Goal: Task Accomplishment & Management: Use online tool/utility

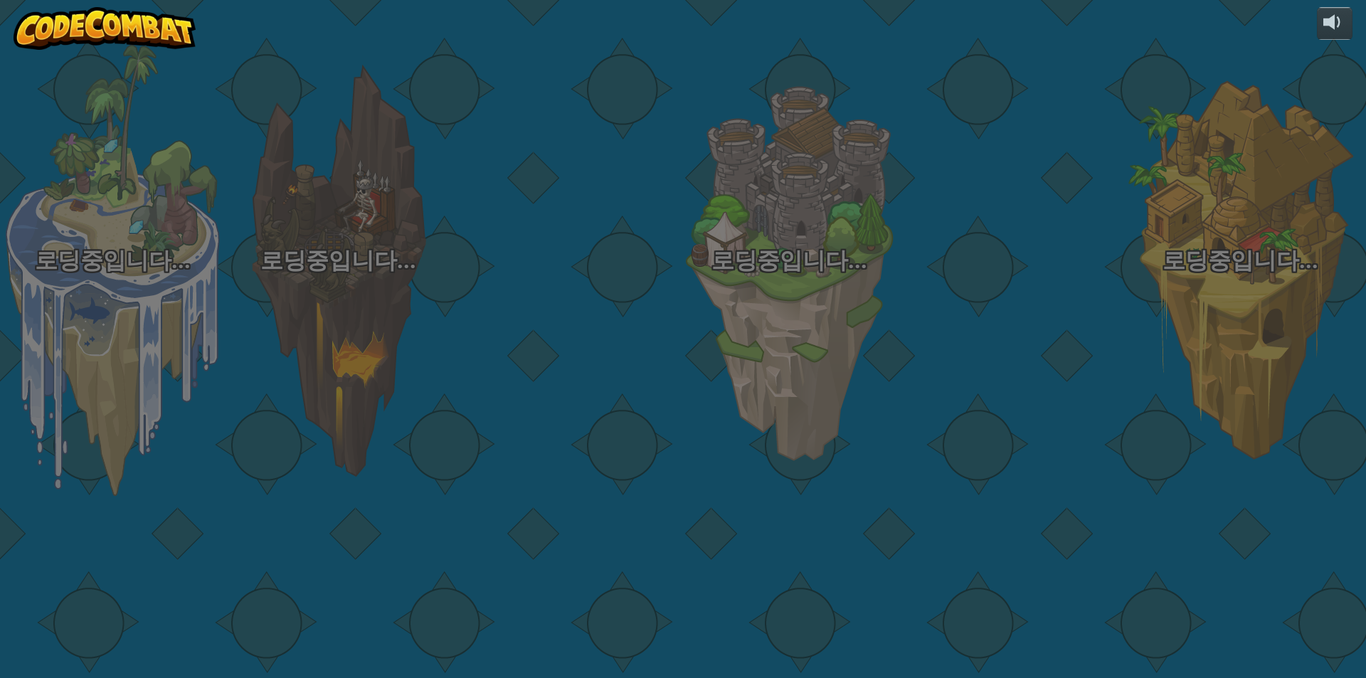
click at [101, 377] on div "로딩중입니다... 로딩중입니다... 로딩중입니다... 로딩중입니다... 로딩중입니다... 로딩중입니다... 로딩중입니다..." at bounding box center [683, 339] width 1366 height 678
click at [101, 381] on div "로딩중입니다... 로딩중입니다... 로딩중입니다... 로딩중입니다... 로딩중입니다... 로딩중입니다... 로딩중입니다..." at bounding box center [683, 339] width 1366 height 678
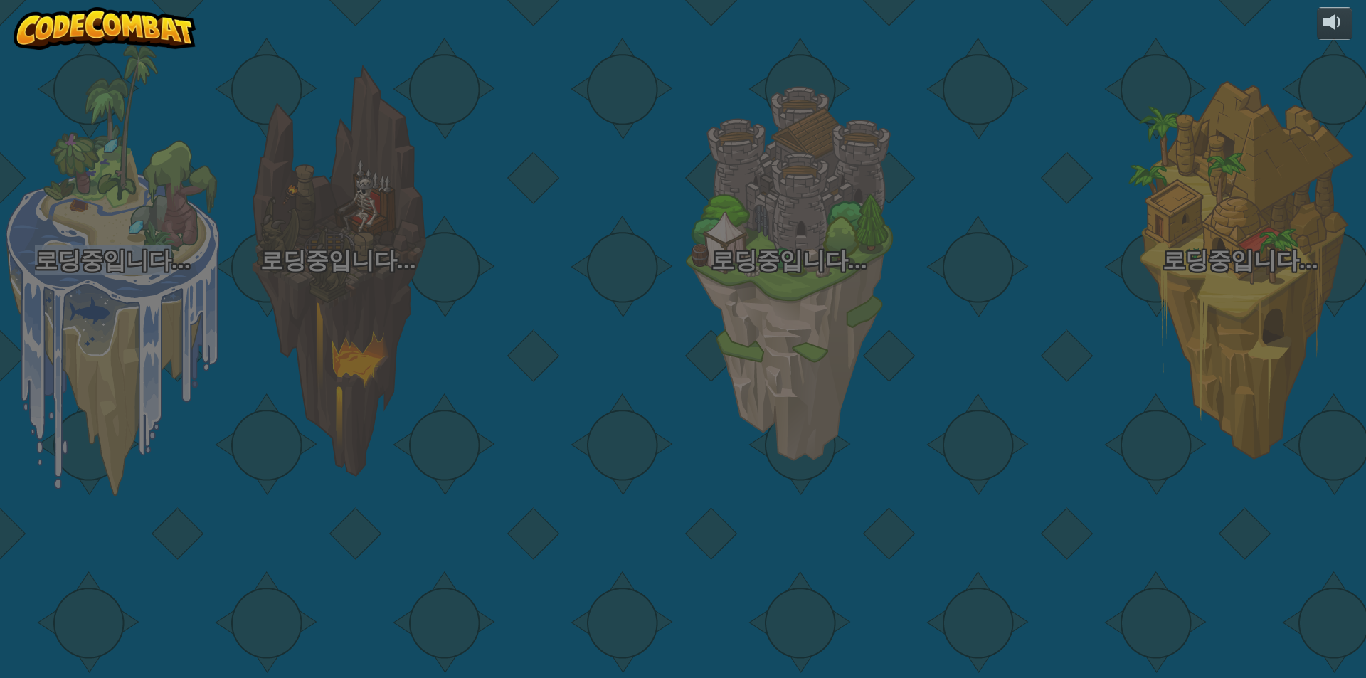
click at [101, 381] on div "로딩중입니다... 로딩중입니다... 로딩중입니다... 로딩중입니다... 로딩중입니다... 로딩중입니다... 로딩중입니다..." at bounding box center [683, 339] width 1366 height 678
select select "ko"
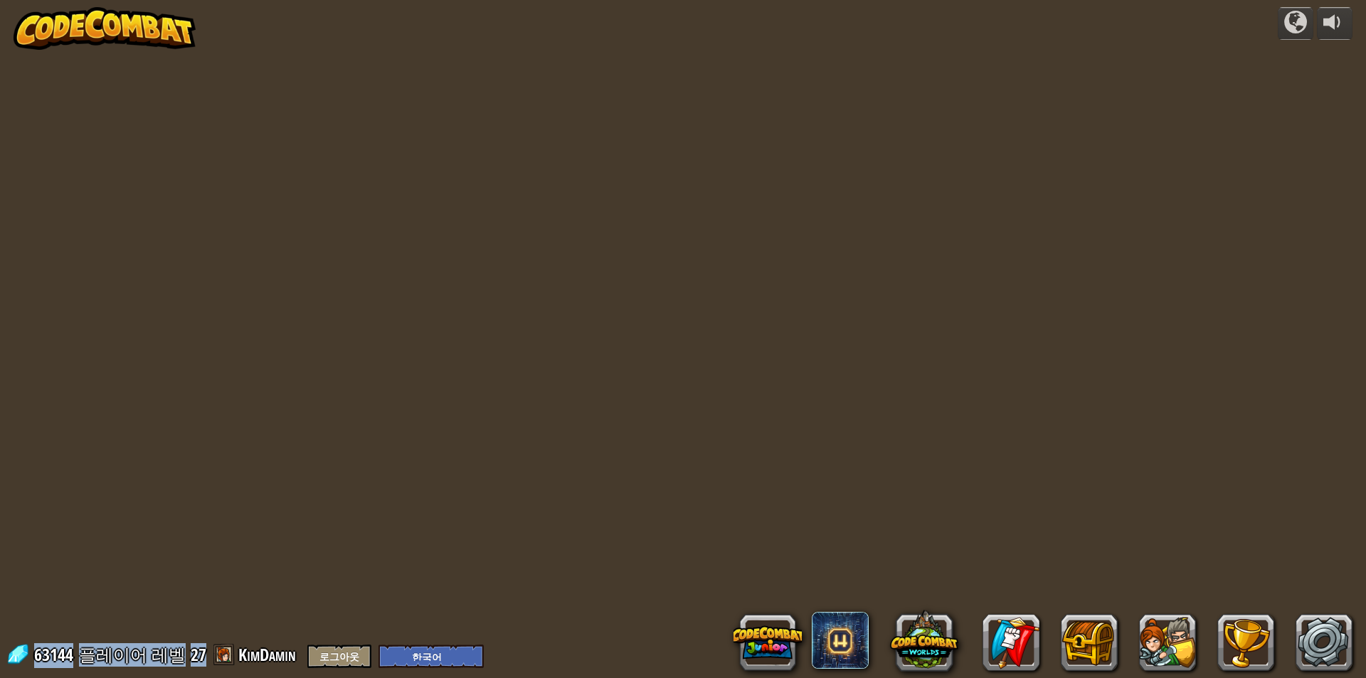
click at [101, 381] on div "powered by 63144 플레이어 레벨 27 KimDamin 로그아웃 English ([GEOGRAPHIC_DATA]) English (…" at bounding box center [683, 339] width 1366 height 678
select select "ko"
click at [101, 381] on div "powered by 63144 플레이어 레벨 27 KimDamin 로그아웃 English ([GEOGRAPHIC_DATA]) English (…" at bounding box center [683, 339] width 1366 height 678
select select "ko"
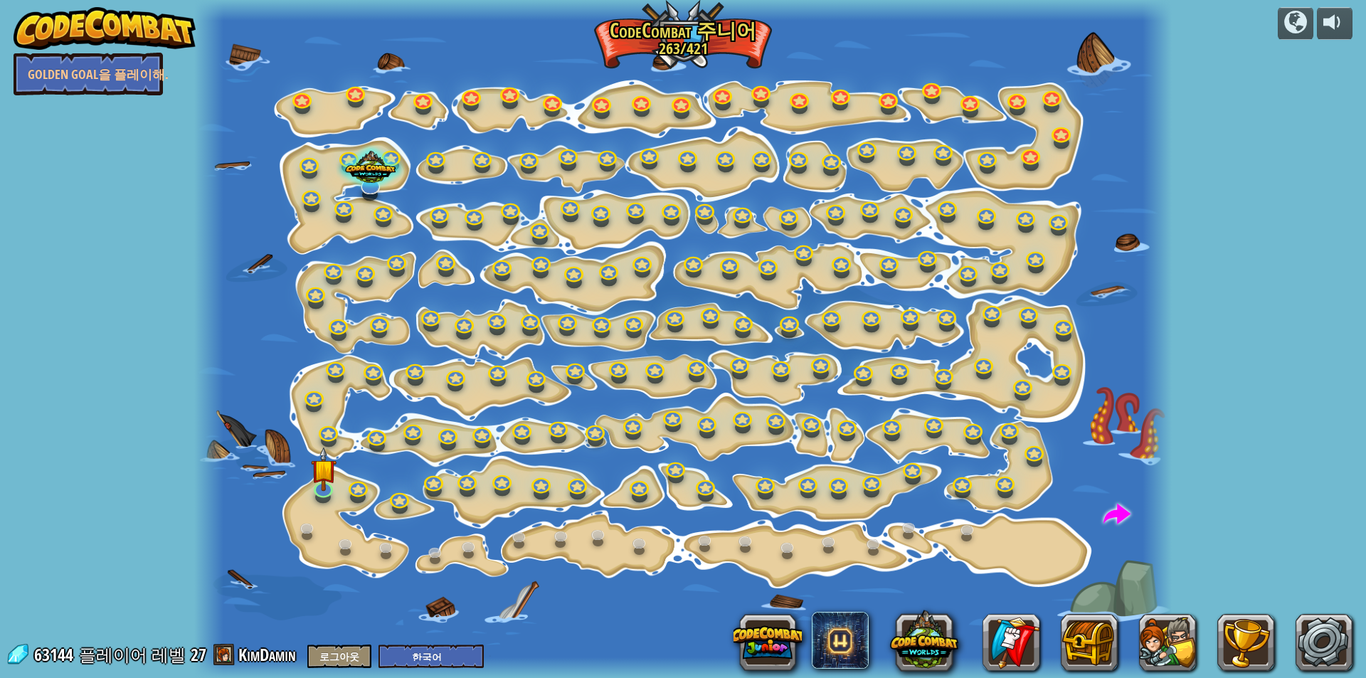
click at [101, 381] on div "powered by Golden Goal을 플레이해. 단계 변화 단계 인수를 변경해. 15a. Step Change A (연습) 스마트하게 행…" at bounding box center [683, 339] width 1366 height 678
click at [324, 488] on div at bounding box center [323, 485] width 19 height 21
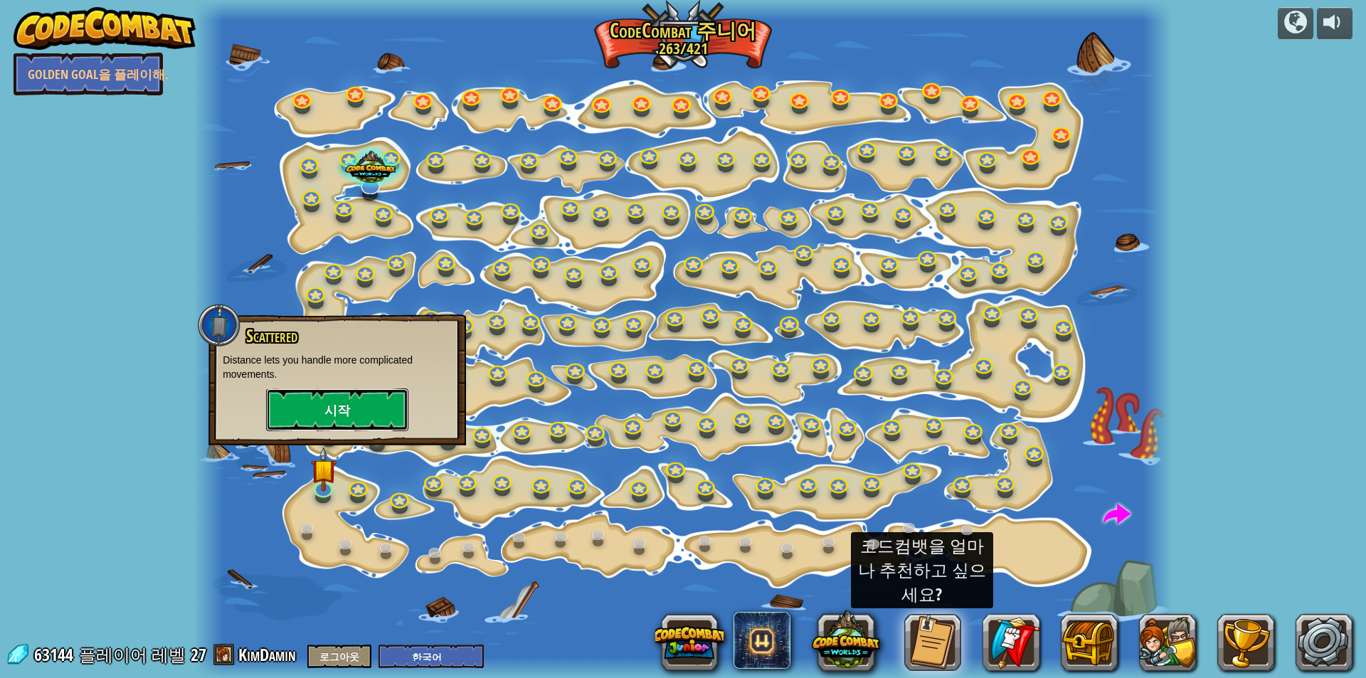
click at [358, 404] on button "시작" at bounding box center [337, 409] width 142 height 43
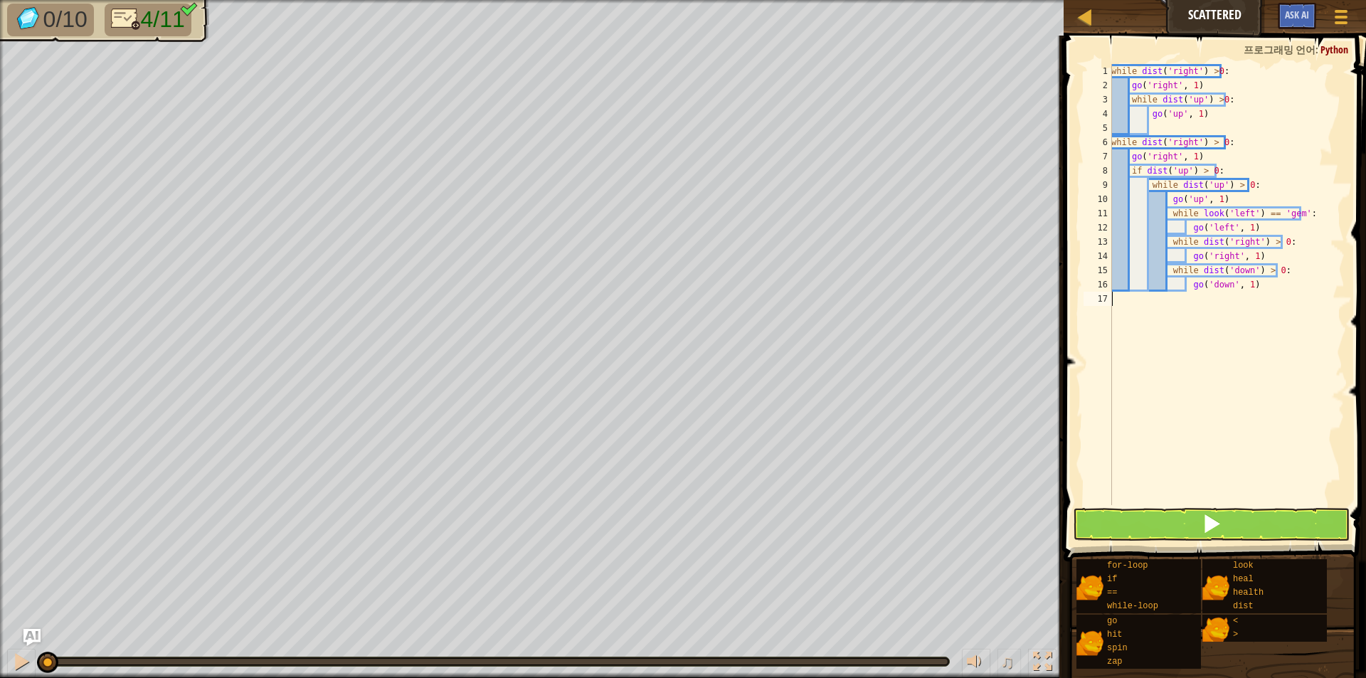
click at [1265, 188] on div "while dist ( 'right' ) > 0 : go ( 'right' , 1 ) while dist ( 'up' ) > 0 : go ( …" at bounding box center [1226, 298] width 236 height 469
type textarea "while dist('up') > 0:"
click at [1179, 125] on div "while dist ( 'right' ) > 0 : go ( 'right' , 1 ) while dist ( 'up' ) > 0 : go ( …" at bounding box center [1226, 298] width 236 height 469
click at [1227, 514] on button at bounding box center [1211, 524] width 277 height 33
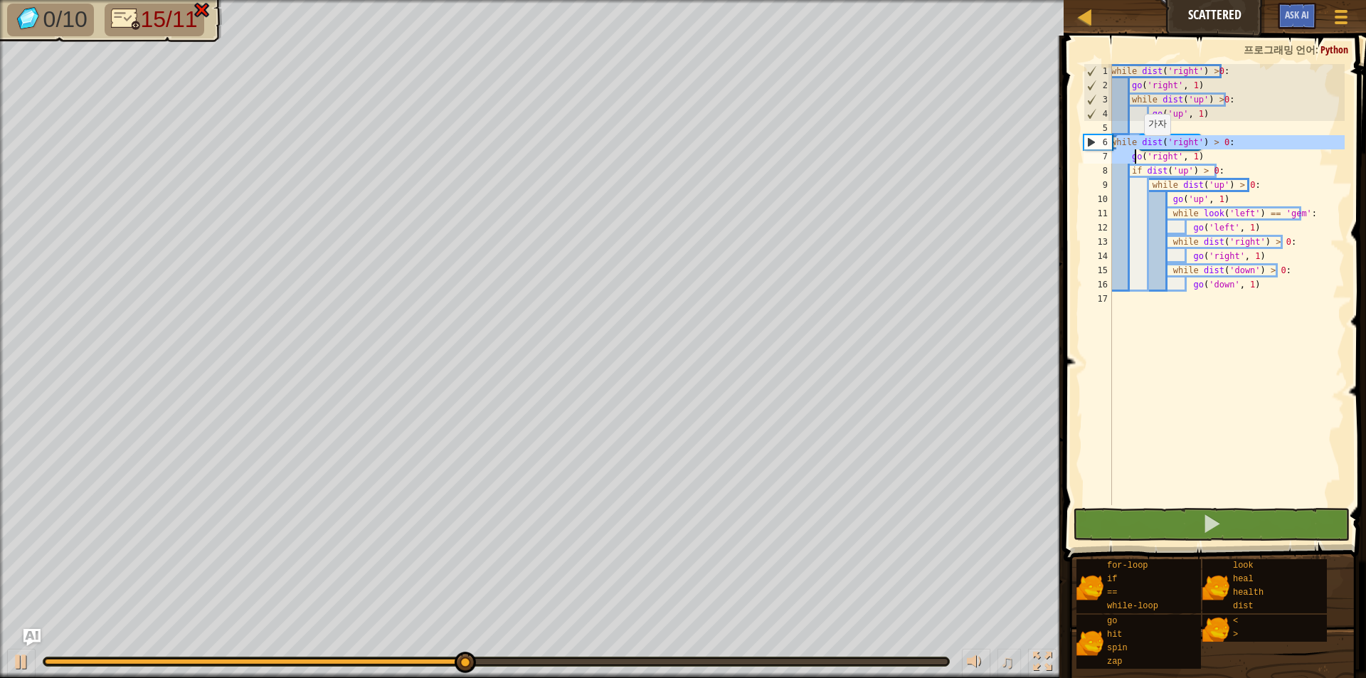
drag, startPoint x: 1114, startPoint y: 147, endPoint x: 1136, endPoint y: 149, distance: 22.2
click at [1136, 149] on div "while dist ( 'right' ) > 0 : go ( 'right' , 1 ) while dist ( 'up' ) > 0 : go ( …" at bounding box center [1226, 298] width 236 height 469
click at [1181, 168] on div "while dist ( 'right' ) > 0 : go ( 'right' , 1 ) while dist ( 'up' ) > 0 : go ( …" at bounding box center [1226, 298] width 236 height 469
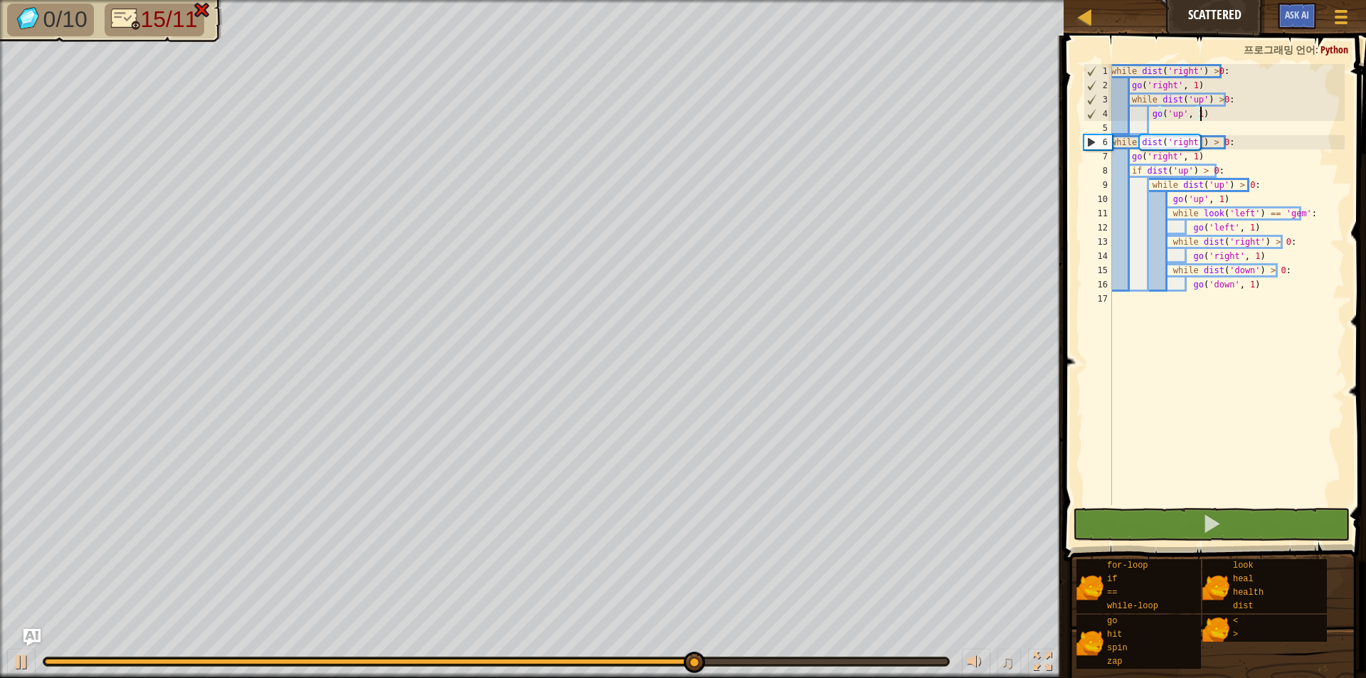
click at [1206, 112] on div "while dist ( 'right' ) > 0 : go ( 'right' , 1 ) while dist ( 'up' ) > 0 : go ( …" at bounding box center [1226, 298] width 236 height 469
type textarea "go('up', 1)"
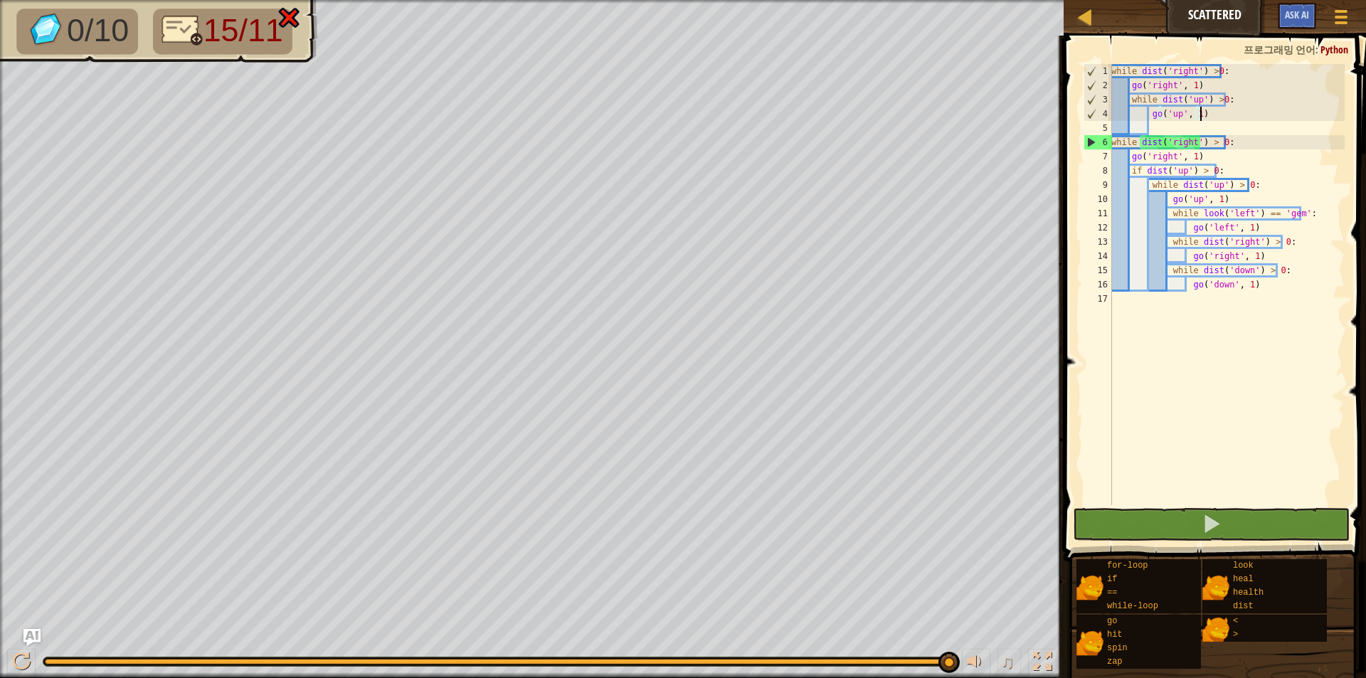
click at [1150, 130] on div "while dist ( 'right' ) > 0 : go ( 'right' , 1 ) while dist ( 'up' ) > 0 : go ( …" at bounding box center [1226, 298] width 236 height 469
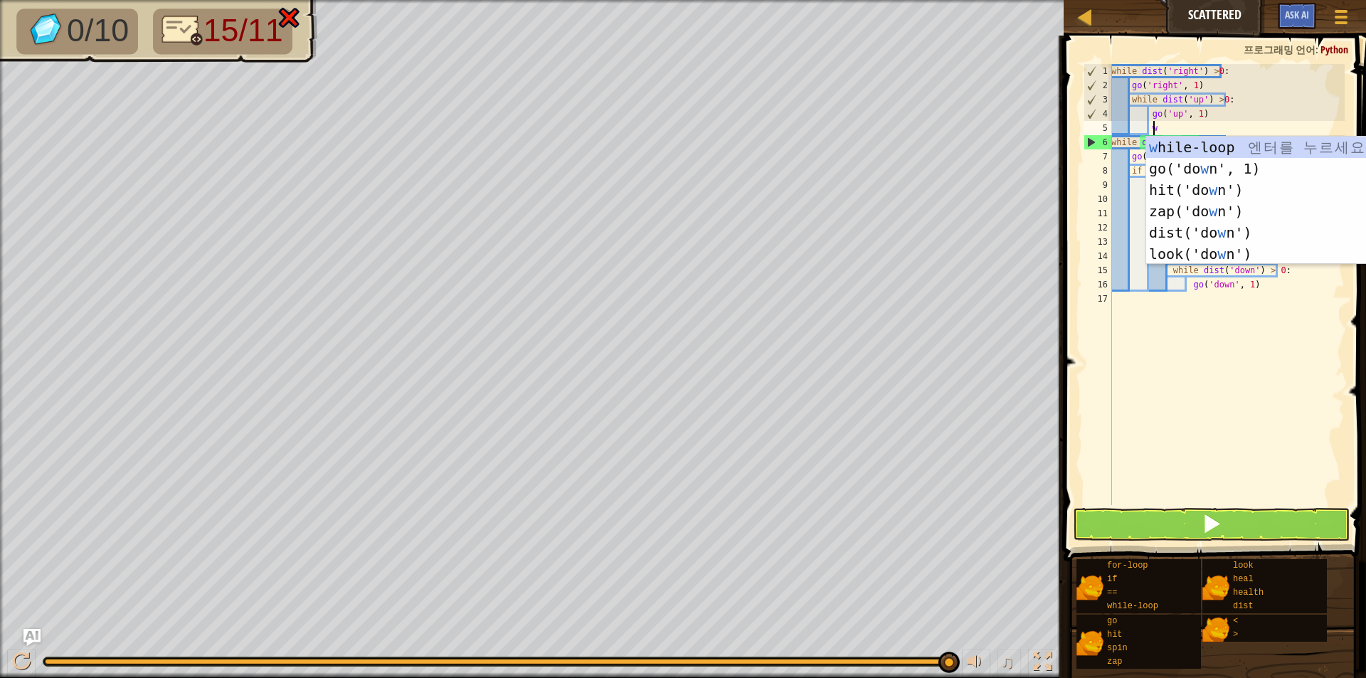
scroll to position [6, 3]
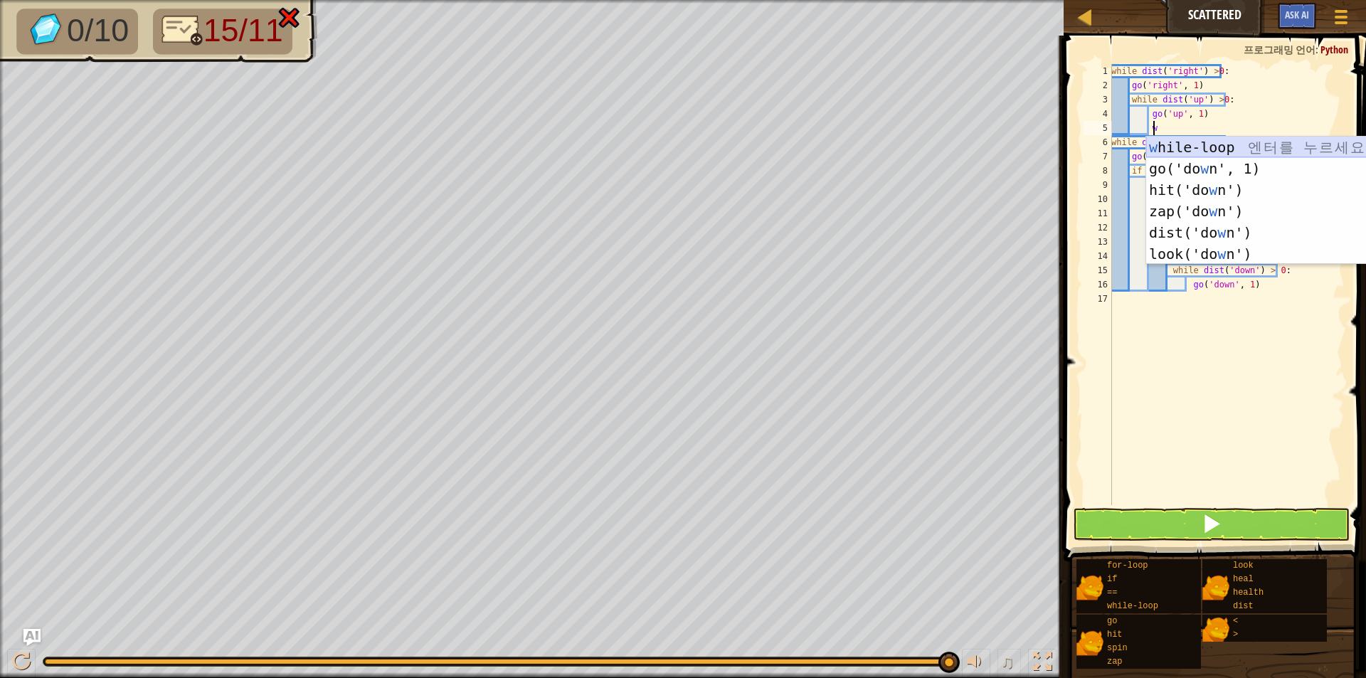
click at [1212, 143] on div "w hile-loop 엔 터 를 누 르 세 요 go('do w n', 1) 엔 터 를 누 르 세 요 hit('do w n') 엔 터 를 누 르…" at bounding box center [1280, 222] width 269 height 171
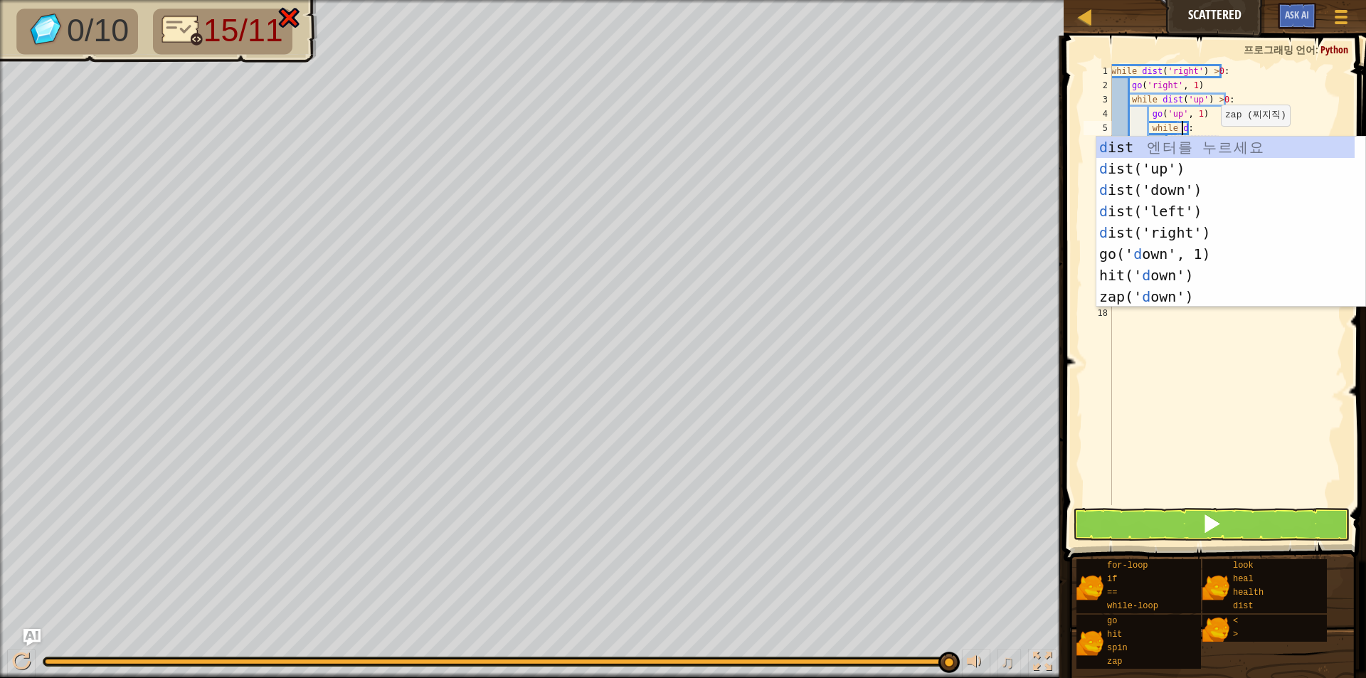
scroll to position [6, 6]
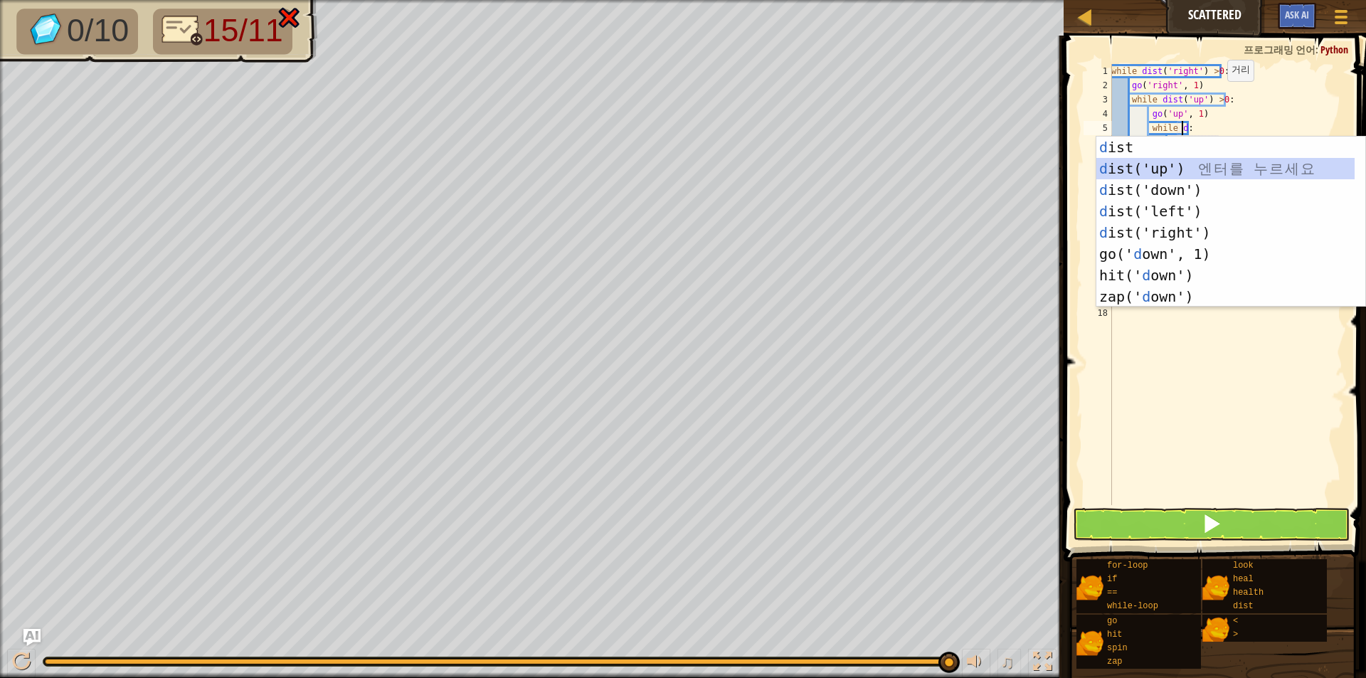
click at [1215, 171] on div "d ist 엔 터 를 누 르 세 요 d ist('up') 엔 터 를 누 르 세 요 d ist('down') 엔 터 를 누 르 세 요 d ist…" at bounding box center [1225, 243] width 258 height 213
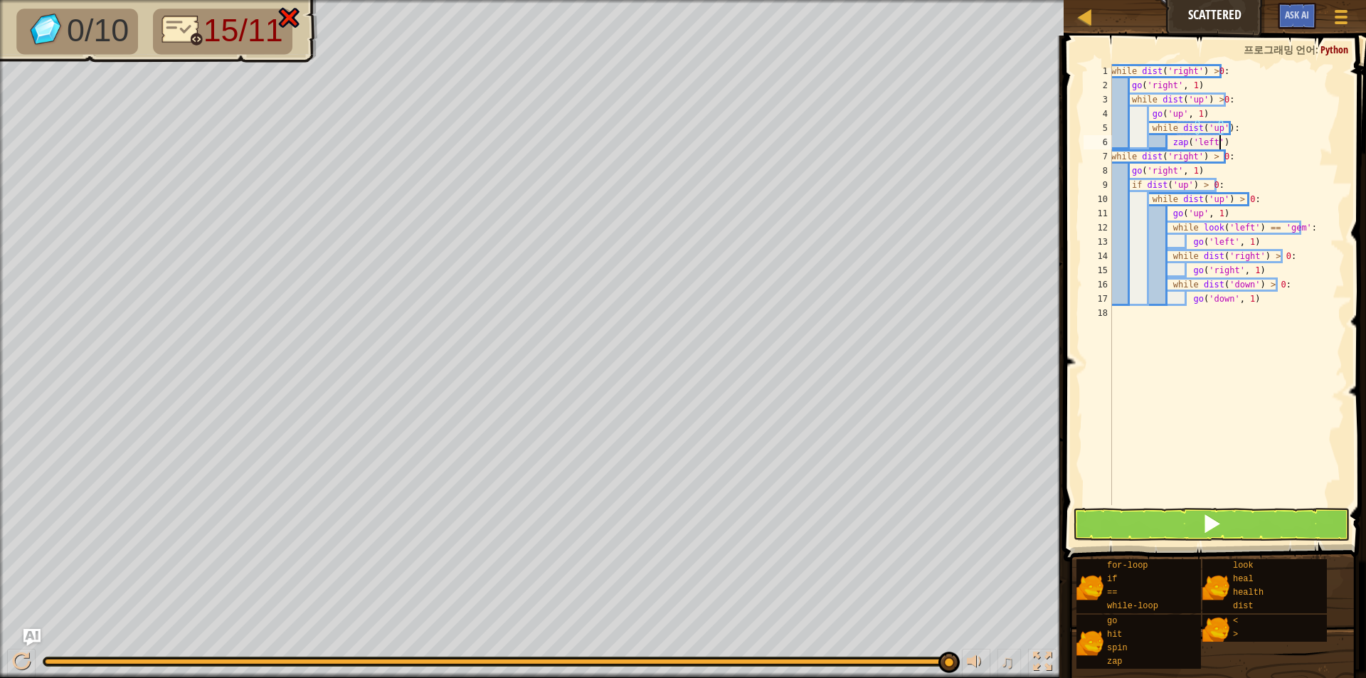
click at [1227, 137] on div "while dist ( 'right' ) > 0 : go ( 'right' , 1 ) while dist ( 'up' ) > 0 : go ( …" at bounding box center [1226, 298] width 236 height 469
type textarea "z"
type textarea "g"
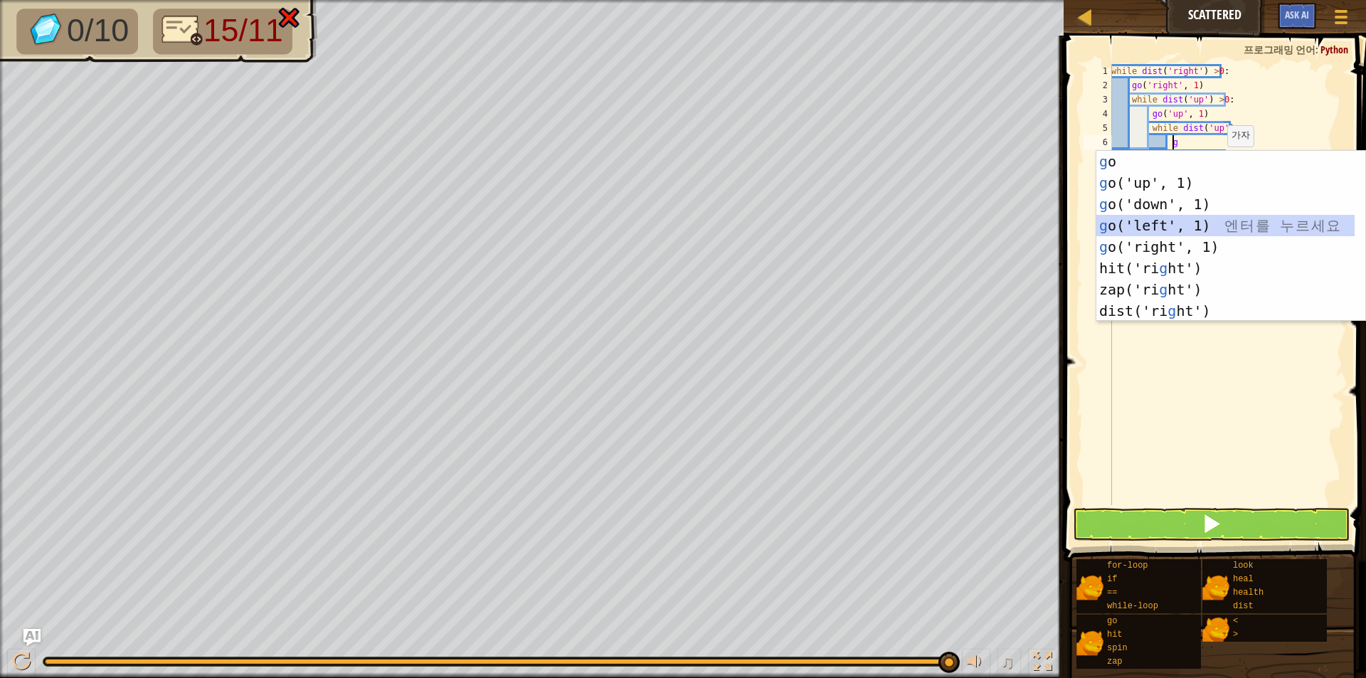
click at [1287, 220] on div "g o 엔 터 를 누 르 세 요 g o('up', 1) 엔 터 를 누 르 세 요 g o('down', 1) 엔 터 를 누 르 세 요 g o('…" at bounding box center [1225, 257] width 258 height 213
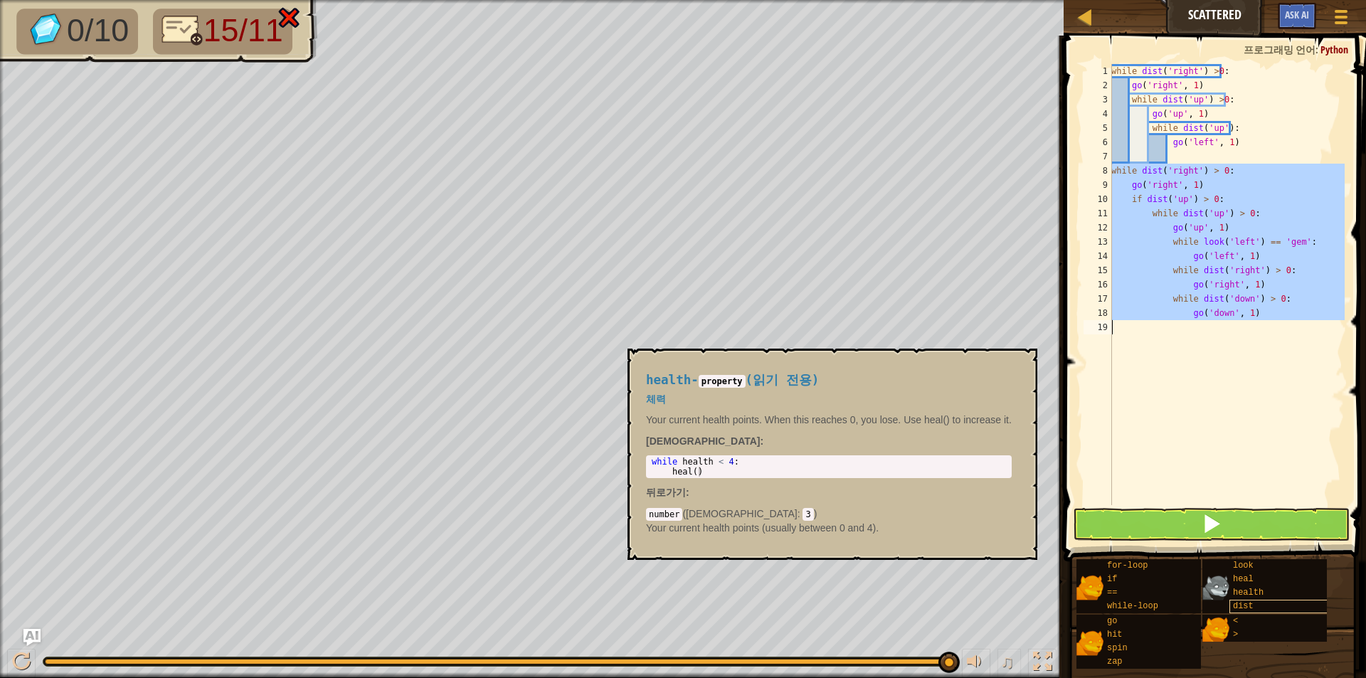
drag, startPoint x: 1110, startPoint y: 172, endPoint x: 1298, endPoint y: 609, distance: 475.7
click at [1298, 609] on div "블록 1 2 3 4 5 6 7 8 9 10 11 12 13 14 15 16 17 18 19 while dist ( 'right' ) > 0 :…" at bounding box center [1212, 353] width 307 height 635
type textarea "go('down', 1)"
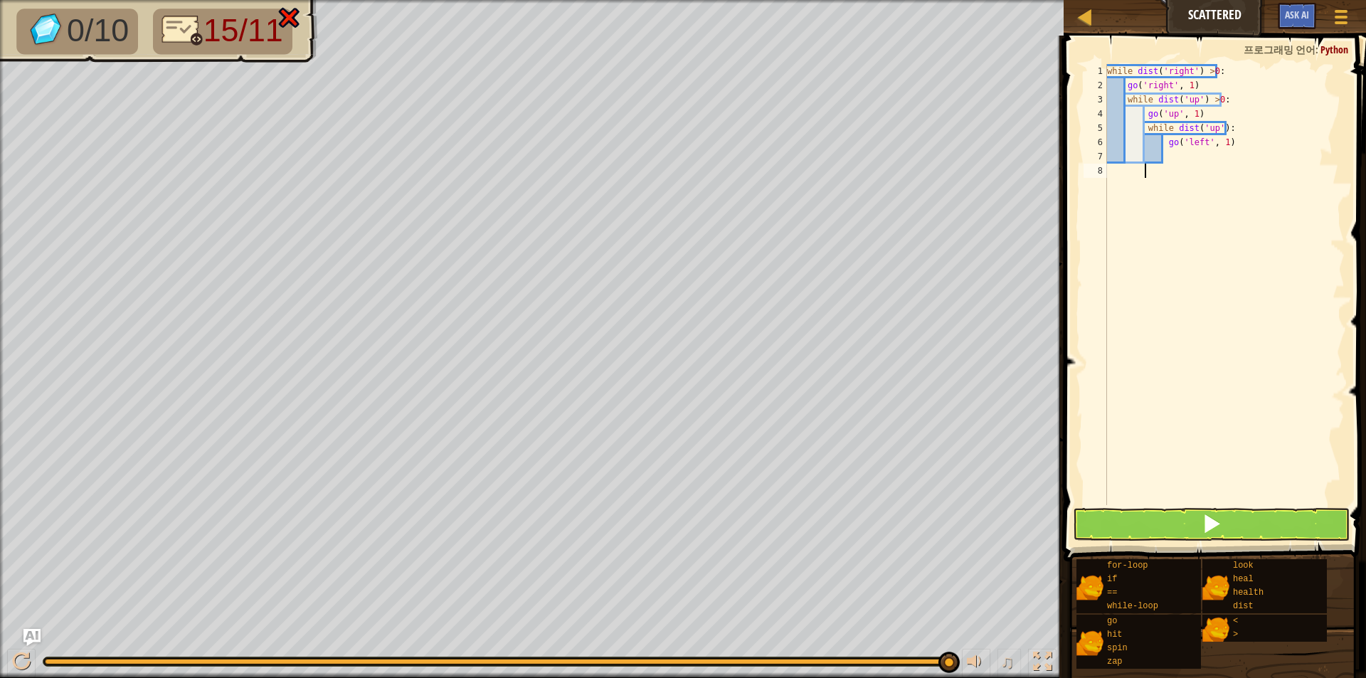
scroll to position [6, 3]
click at [1222, 129] on div "while dist ( 'right' ) > 0 : go ( 'right' , 1 ) while dist ( 'up' ) > 0 : go ( …" at bounding box center [1226, 298] width 236 height 469
click at [1223, 122] on div "while dist ( 'right' ) > 0 : go ( 'right' , 1 ) while dist ( 'up' ) > 0 : go ( …" at bounding box center [1226, 298] width 236 height 469
click at [1236, 132] on div "while dist ( 'right' ) > 0 : go ( 'right' , 1 ) while dist ( 'up' ) > 0 : go ( …" at bounding box center [1226, 298] width 236 height 469
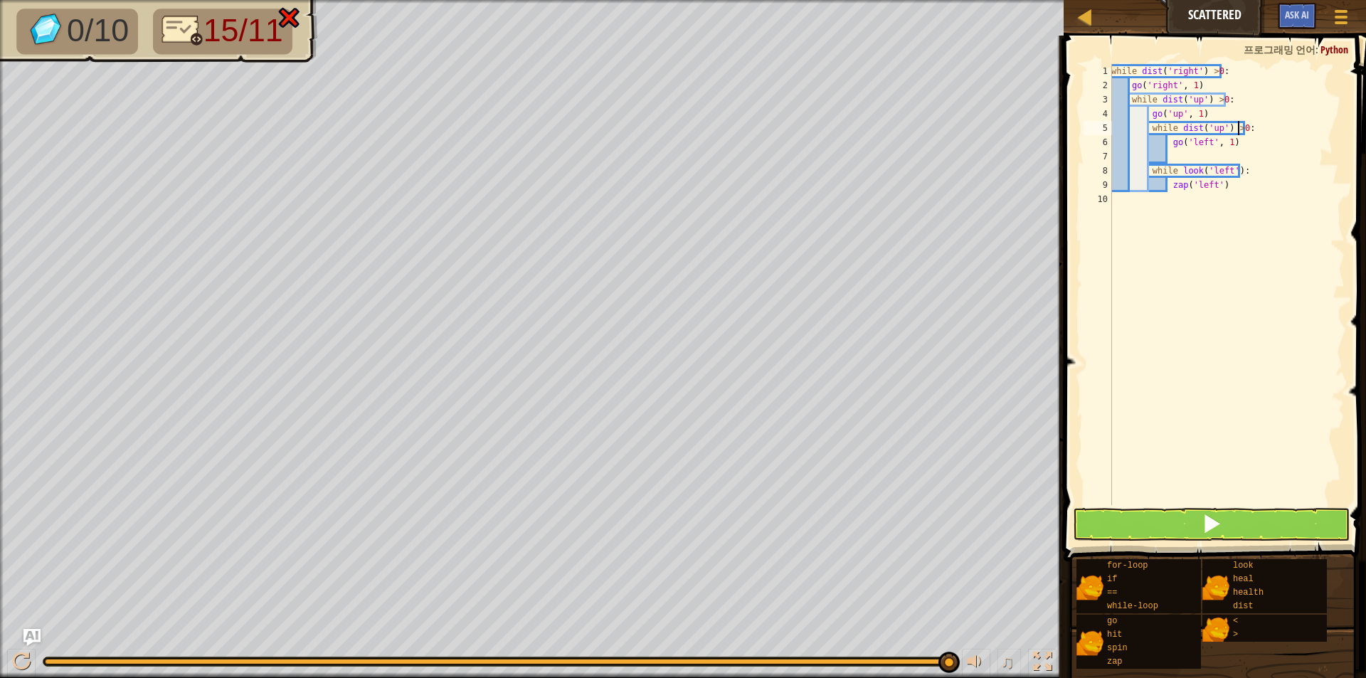
click at [1221, 185] on div "while dist ( 'right' ) > 0 : go ( 'right' , 1 ) while dist ( 'up' ) > 0 : go ( …" at bounding box center [1226, 298] width 236 height 469
click at [1229, 171] on div "while dist ( 'right' ) > 0 : go ( 'right' , 1 ) while dist ( 'up' ) > 0 : go ( …" at bounding box center [1226, 298] width 236 height 469
click at [1232, 169] on div "while dist ( 'right' ) > 0 : go ( 'right' , 1 ) while dist ( 'up' ) > 0 : go ( …" at bounding box center [1226, 298] width 236 height 469
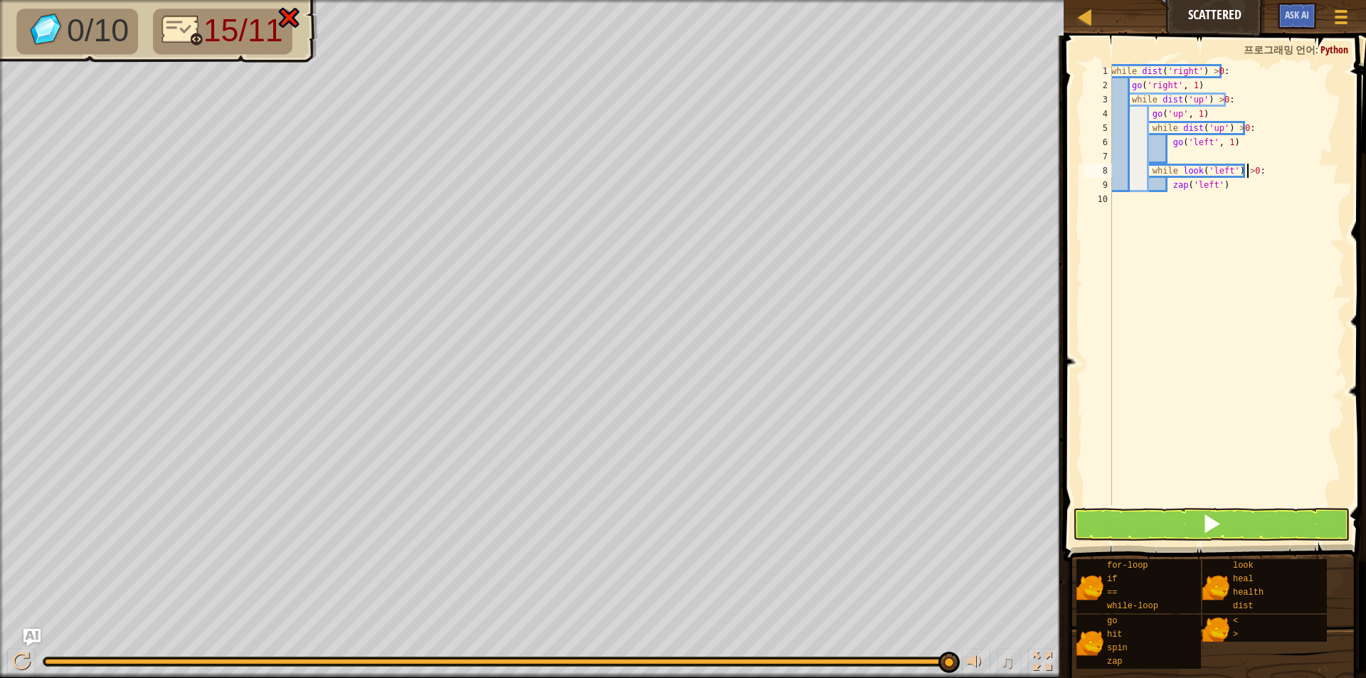
type textarea "while look('left') >0:"
drag, startPoint x: 1365, startPoint y: 62, endPoint x: 1365, endPoint y: 87, distance: 24.9
click at [1365, 87] on span at bounding box center [1216, 278] width 314 height 568
click at [1228, 194] on div "while dist ( 'right' ) > 0 : go ( 'right' , 1 ) while dist ( 'up' ) > 0 : go ( …" at bounding box center [1226, 298] width 236 height 469
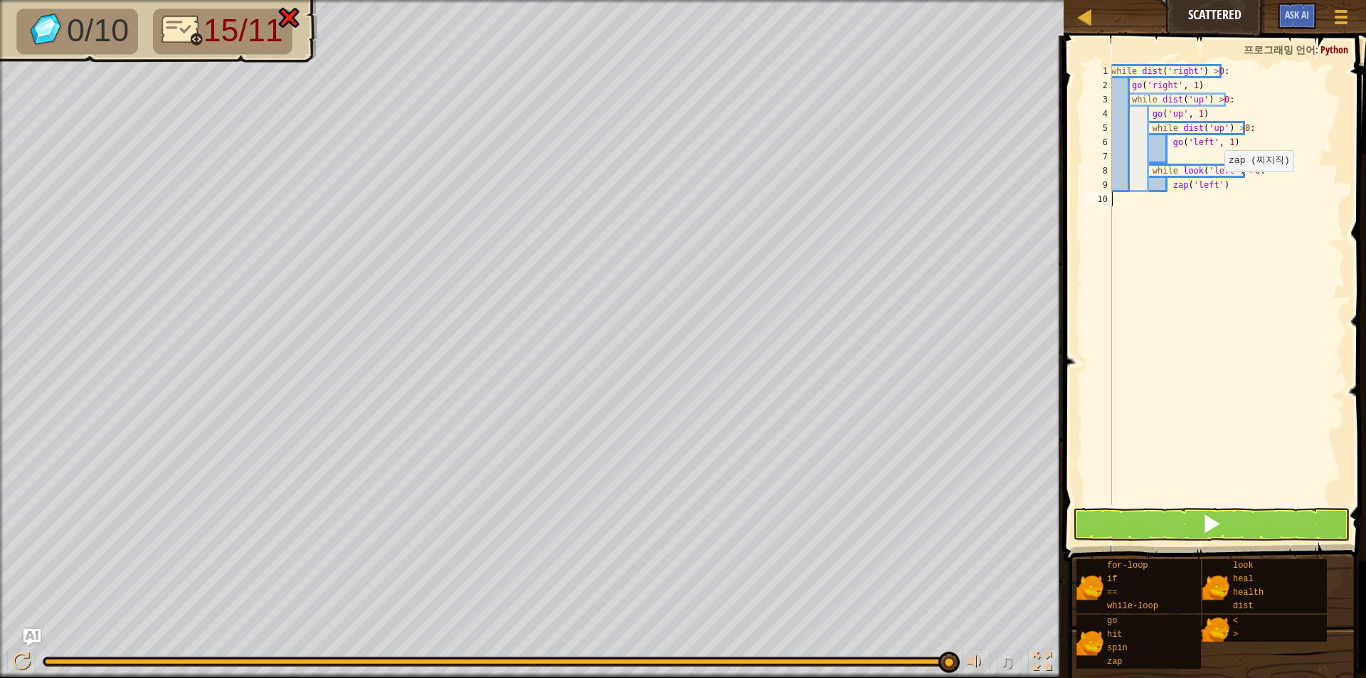
click at [1215, 184] on div "while dist ( 'right' ) > 0 : go ( 'right' , 1 ) while dist ( 'up' ) > 0 : go ( …" at bounding box center [1226, 298] width 236 height 469
click at [1211, 186] on div "while dist ( 'right' ) > 0 : go ( 'right' , 1 ) while dist ( 'up' ) > 0 : go ( …" at bounding box center [1226, 298] width 236 height 469
click at [1221, 184] on div "while dist ( 'right' ) > 0 : go ( 'right' , 1 ) while dist ( 'up' ) > 0 : go ( …" at bounding box center [1226, 298] width 236 height 469
type textarea "z"
click at [1259, 523] on button at bounding box center [1211, 524] width 277 height 33
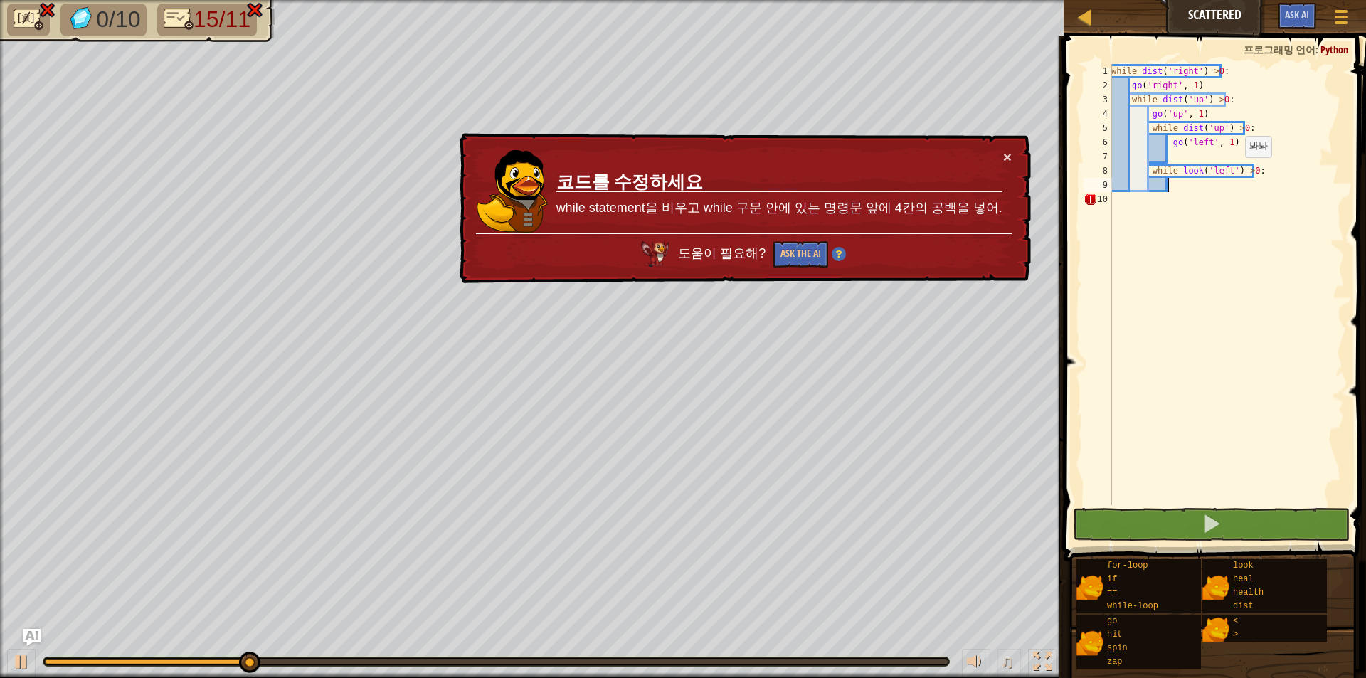
type textarea "g"
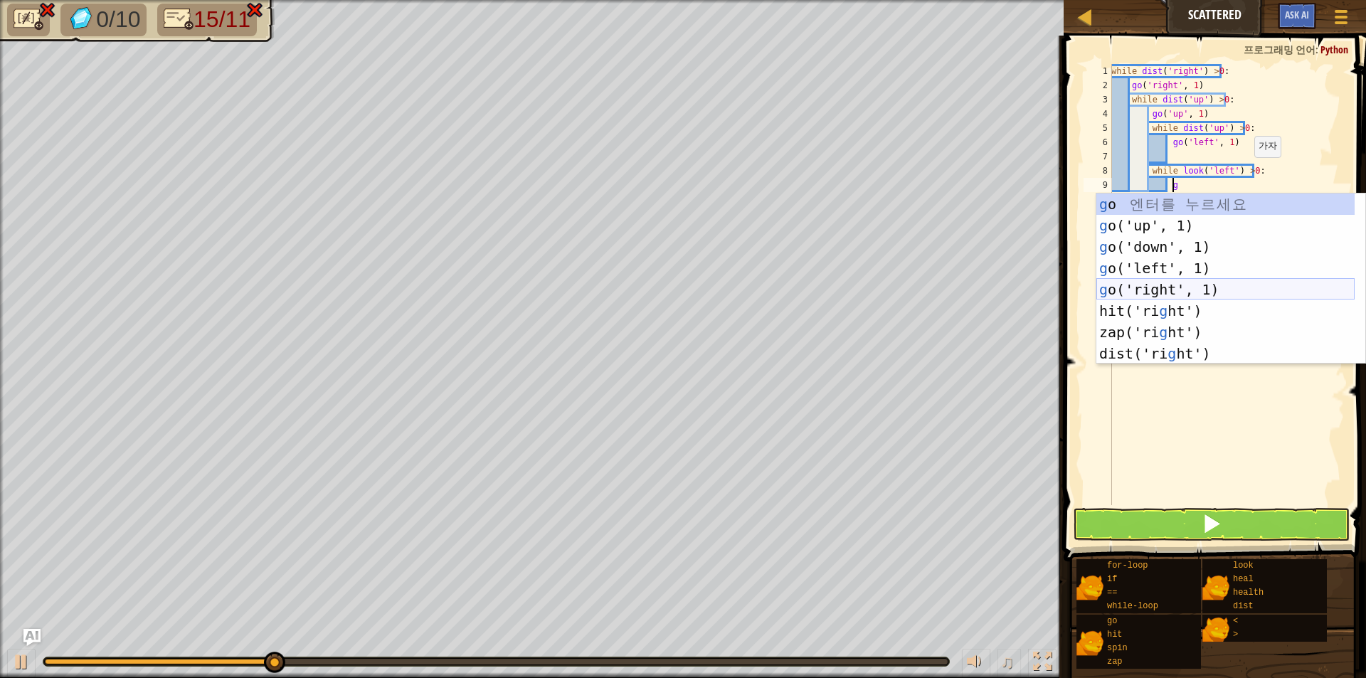
click at [1199, 290] on div "g o 엔 터 를 누 르 세 요 g o('up', 1) 엔 터 를 누 르 세 요 g o('down', 1) 엔 터 를 누 르 세 요 g o('…" at bounding box center [1225, 299] width 258 height 213
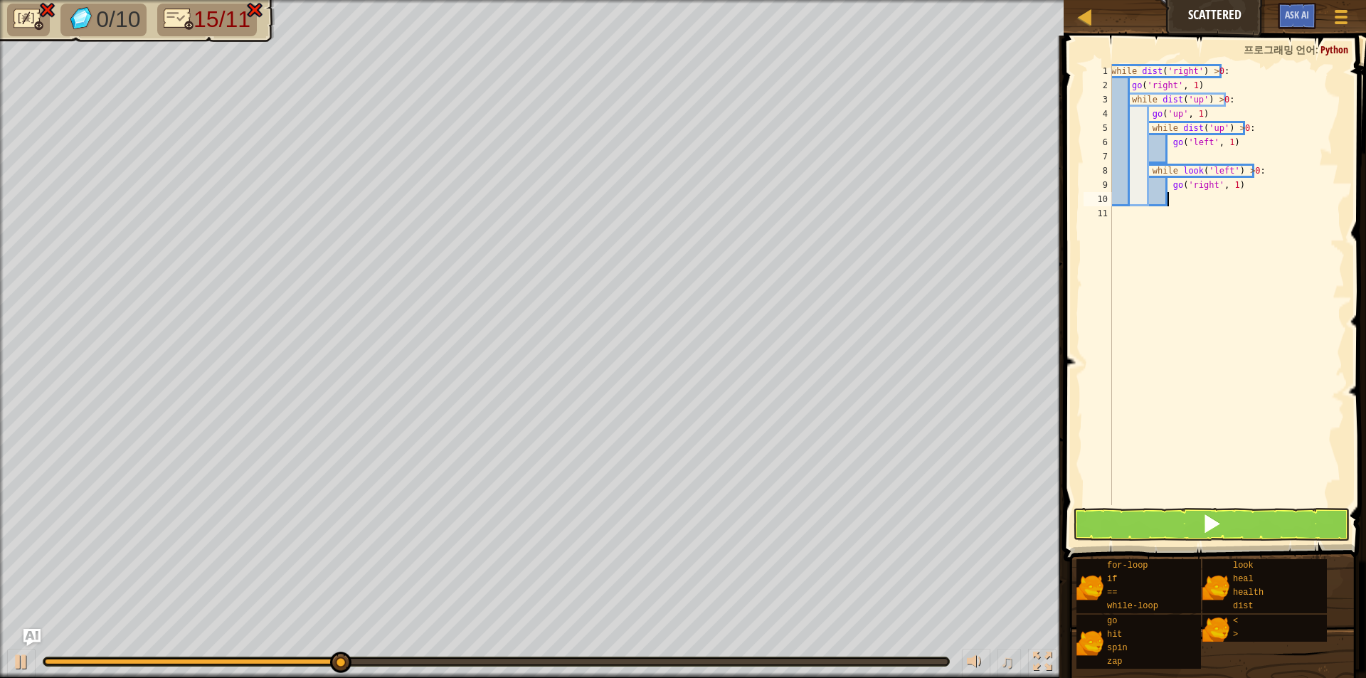
click at [1122, 211] on div "while dist ( 'right' ) > 0 : go ( 'right' , 1 ) while dist ( 'up' ) > 0 : go ( …" at bounding box center [1226, 298] width 236 height 469
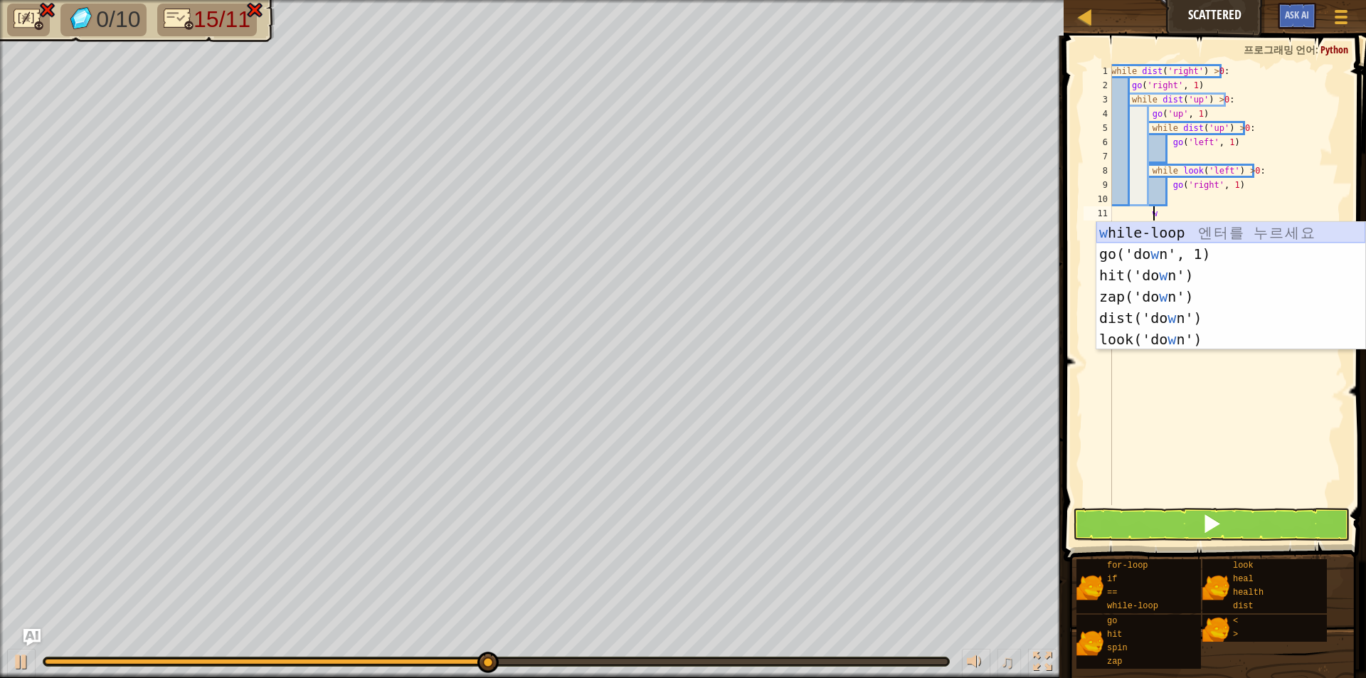
click at [1131, 233] on div "w hile-loop 엔 터 를 누 르 세 요 go('do w n', 1) 엔 터 를 누 르 세 요 hit('do w n') 엔 터 를 누 르…" at bounding box center [1230, 307] width 269 height 171
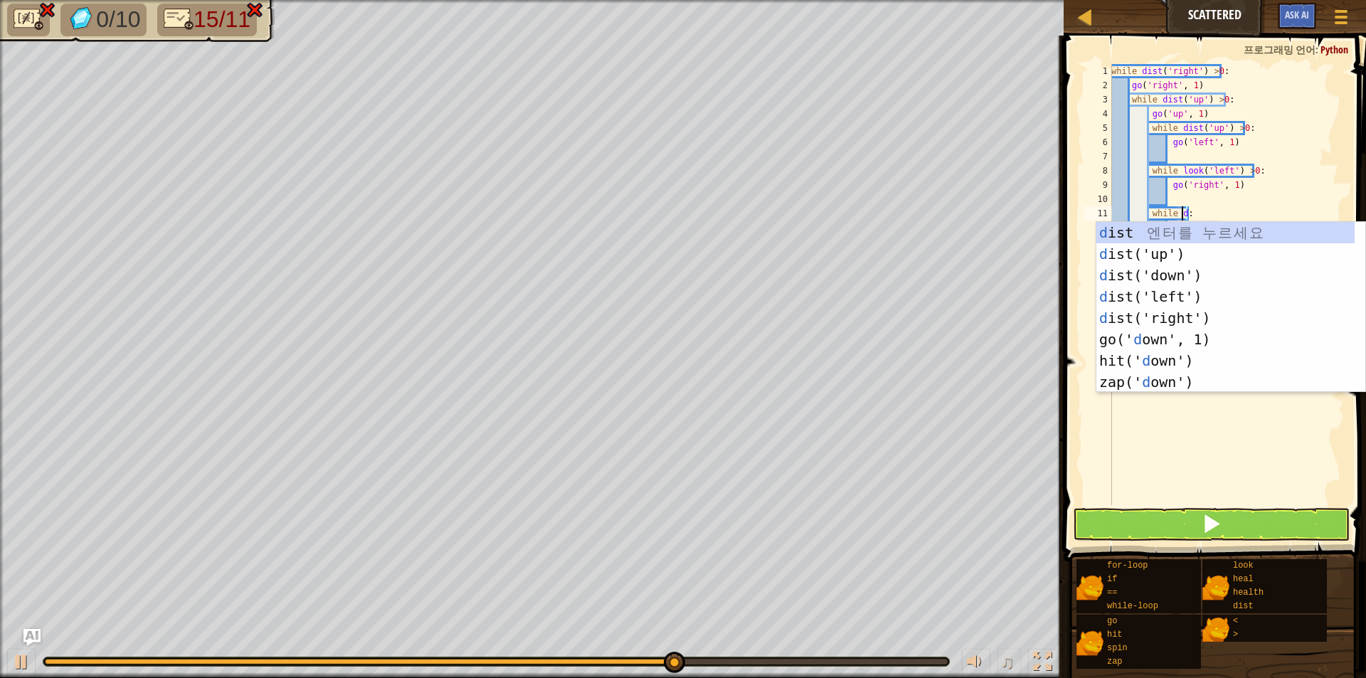
scroll to position [6, 6]
click at [1199, 312] on div "d ist 엔 터 를 누 르 세 요 d ist('up') 엔 터 를 누 르 세 요 d ist('down') 엔 터 를 누 르 세 요 d ist…" at bounding box center [1225, 328] width 258 height 213
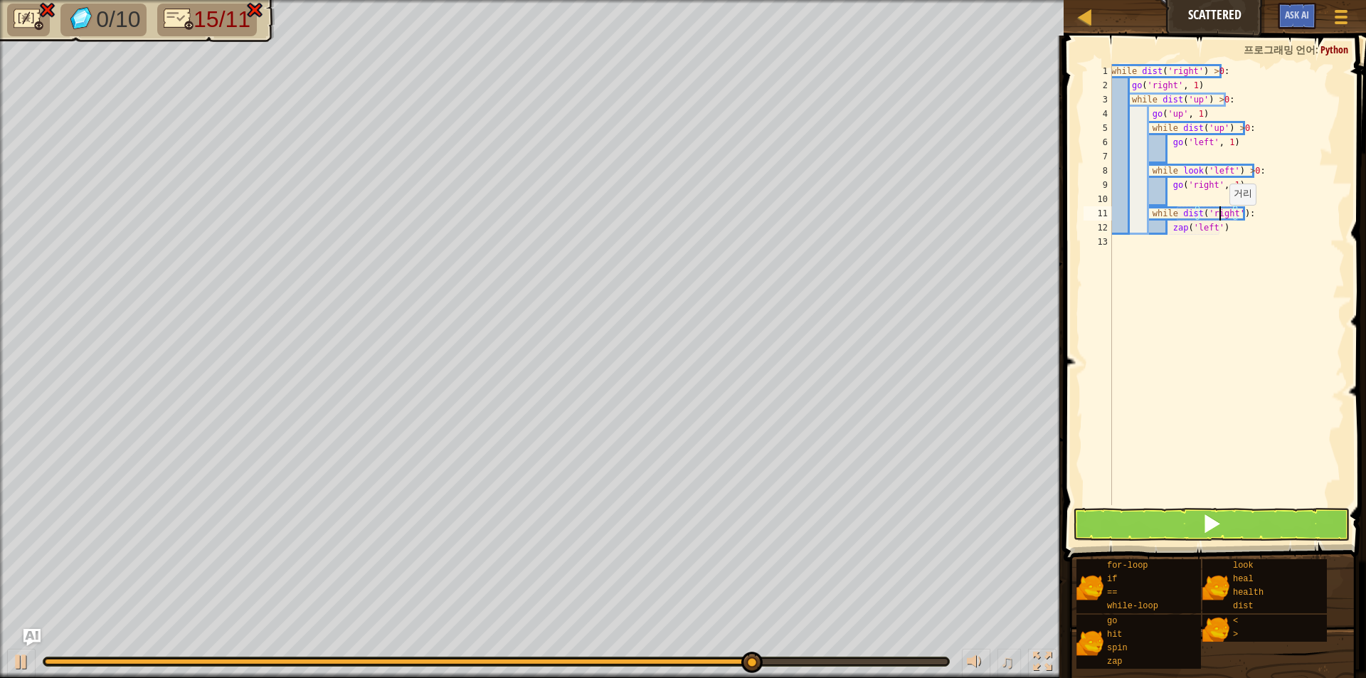
click at [1221, 219] on div "while dist ( 'right' ) > 0 : go ( 'right' , 1 ) while dist ( 'up' ) > 0 : go ( …" at bounding box center [1226, 298] width 236 height 469
click at [1223, 221] on div "while dist ( 'right' ) > 0 : go ( 'right' , 1 ) while dist ( 'up' ) > 0 : go ( …" at bounding box center [1226, 298] width 236 height 469
type textarea "z"
type textarea "g"
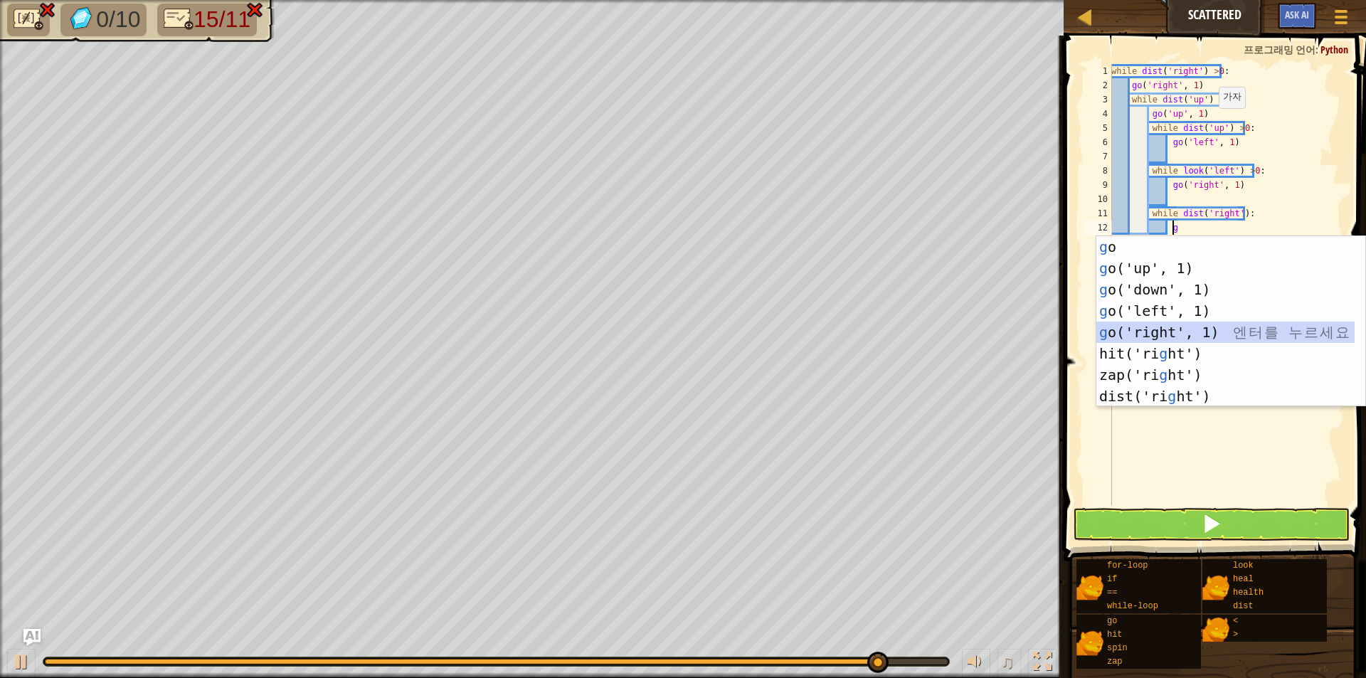
click at [1162, 328] on div "g o 엔 터 를 누 르 세 요 g o('up', 1) 엔 터 를 누 르 세 요 g o('down', 1) 엔 터 를 누 르 세 요 g o('…" at bounding box center [1225, 342] width 258 height 213
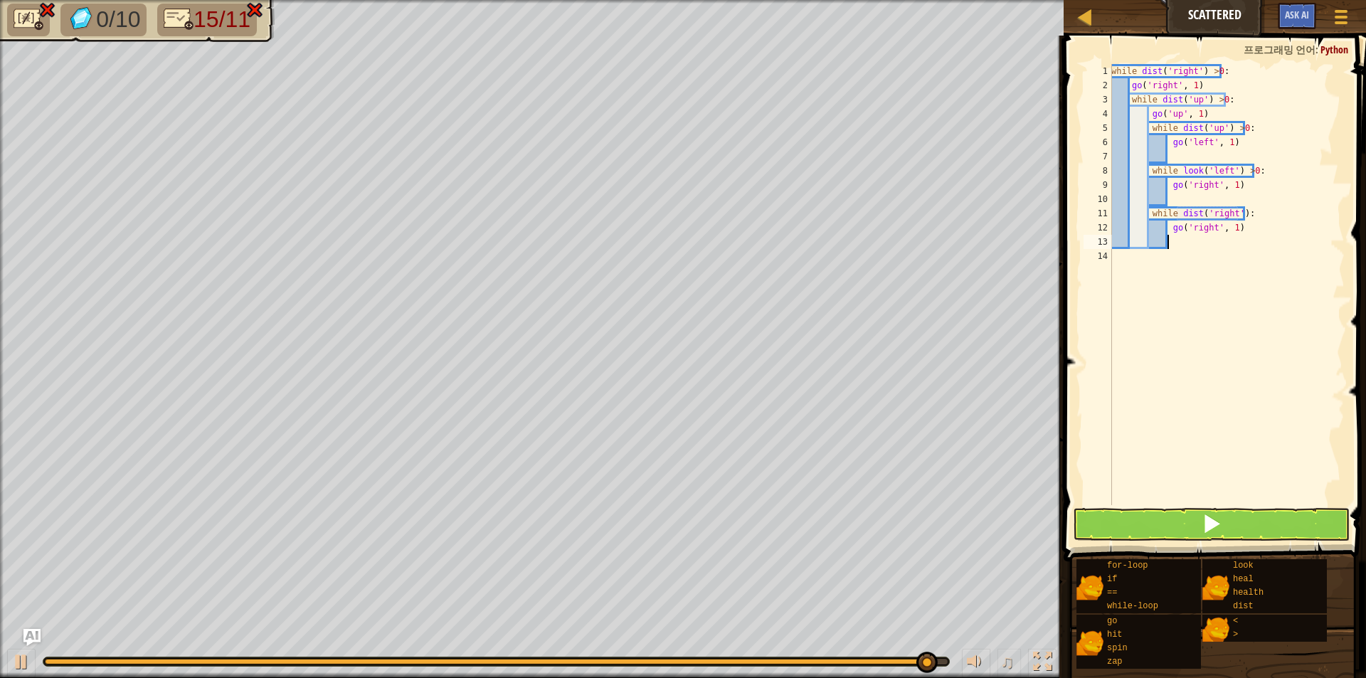
click at [1120, 255] on div "while dist ( 'right' ) > 0 : go ( 'right' , 1 ) while dist ( 'up' ) > 0 : go ( …" at bounding box center [1226, 298] width 236 height 469
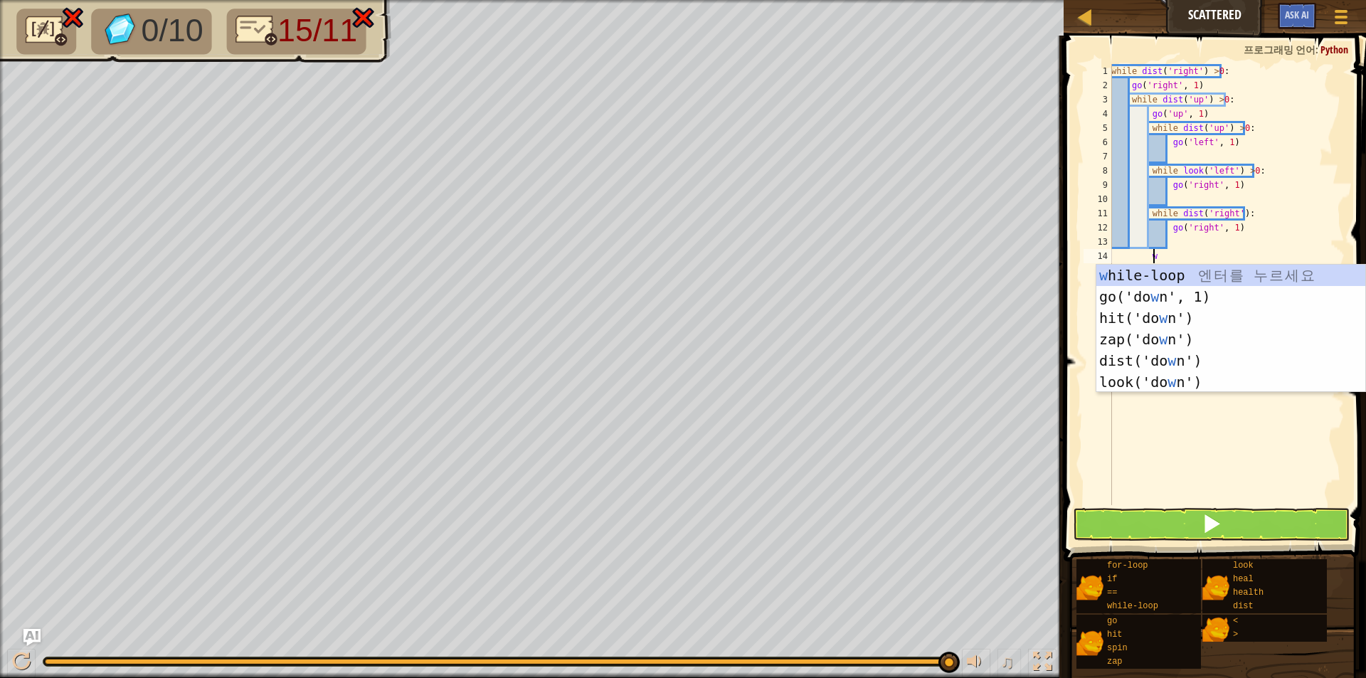
scroll to position [6, 3]
click at [1237, 274] on div "w hile-loop 엔 터 를 누 르 세 요 go('do w n', 1) 엔 터 를 누 르 세 요 hit('do w n') 엔 터 를 누 르…" at bounding box center [1230, 350] width 269 height 171
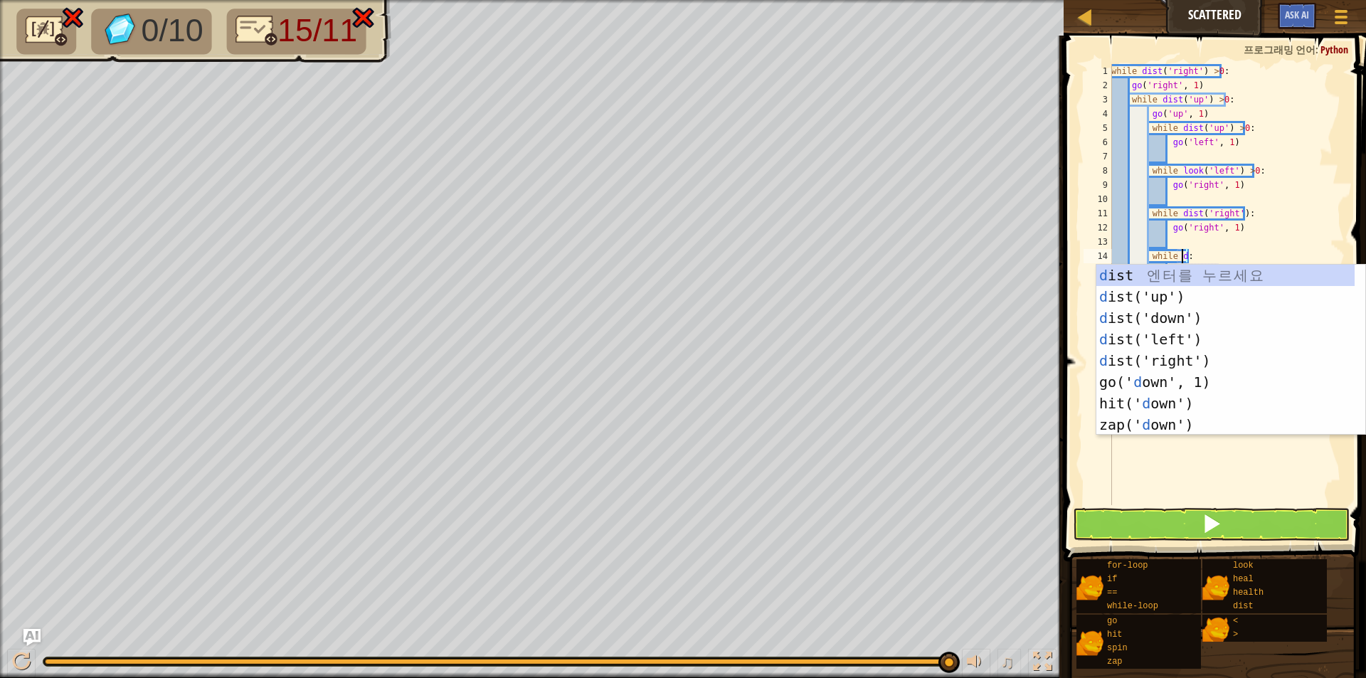
scroll to position [6, 6]
click at [1194, 311] on div "d ist 엔 터 를 누 르 세 요 d ist('up') 엔 터 를 누 르 세 요 d ist('down') 엔 터 를 누 르 세 요 d ist…" at bounding box center [1225, 371] width 258 height 213
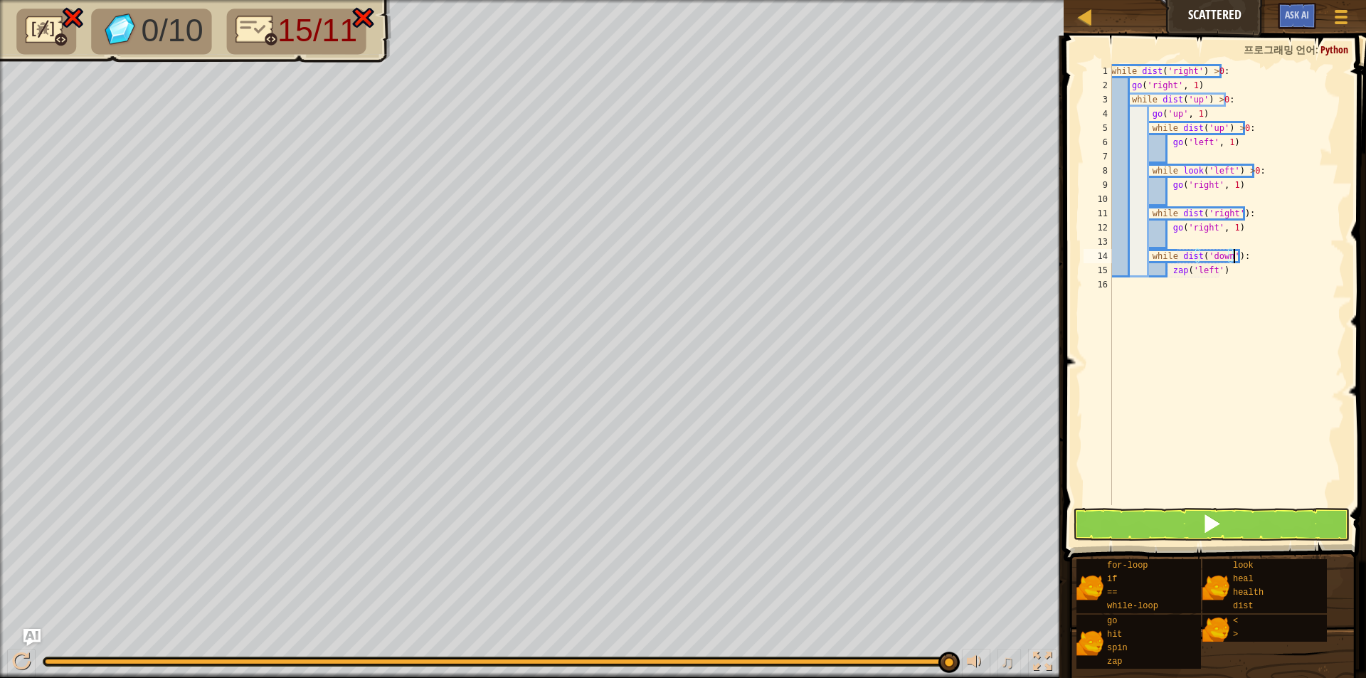
click at [1222, 271] on div "while dist ( 'right' ) > 0 : go ( 'right' , 1 ) while dist ( 'up' ) > 0 : go ( …" at bounding box center [1226, 298] width 236 height 469
type textarea "z"
type textarea "g"
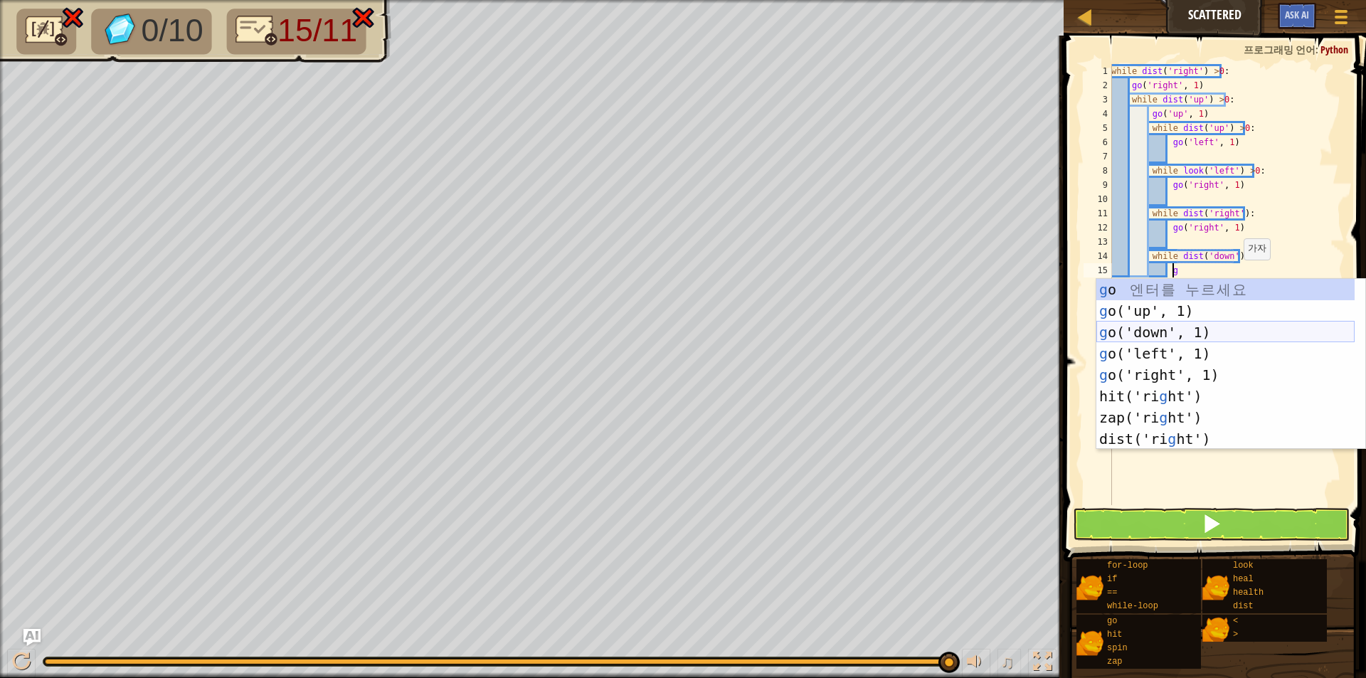
drag, startPoint x: 1206, startPoint y: 335, endPoint x: 1229, endPoint y: 410, distance: 78.1
click at [1211, 351] on div "g o 엔 터 를 누 르 세 요 g o('up', 1) 엔 터 를 누 르 세 요 g o('down', 1) 엔 터 를 누 르 세 요 g o('…" at bounding box center [1225, 385] width 258 height 213
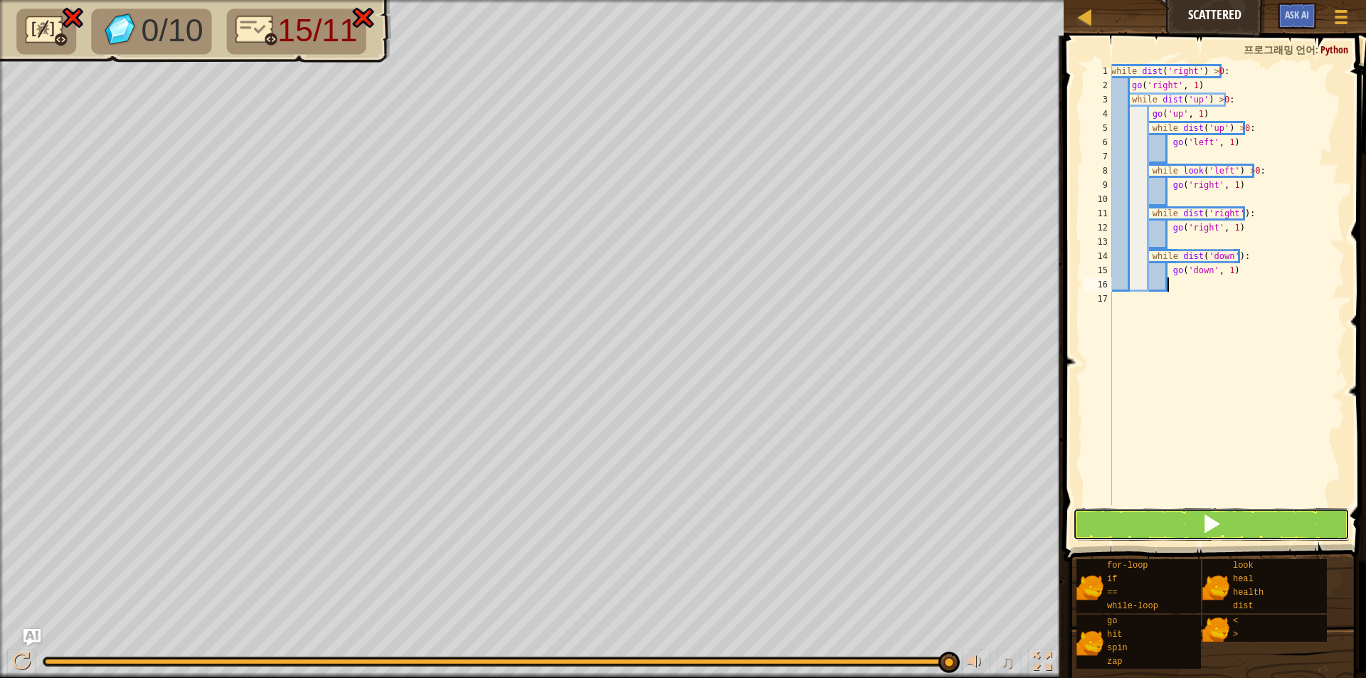
click at [1250, 511] on button at bounding box center [1211, 524] width 277 height 33
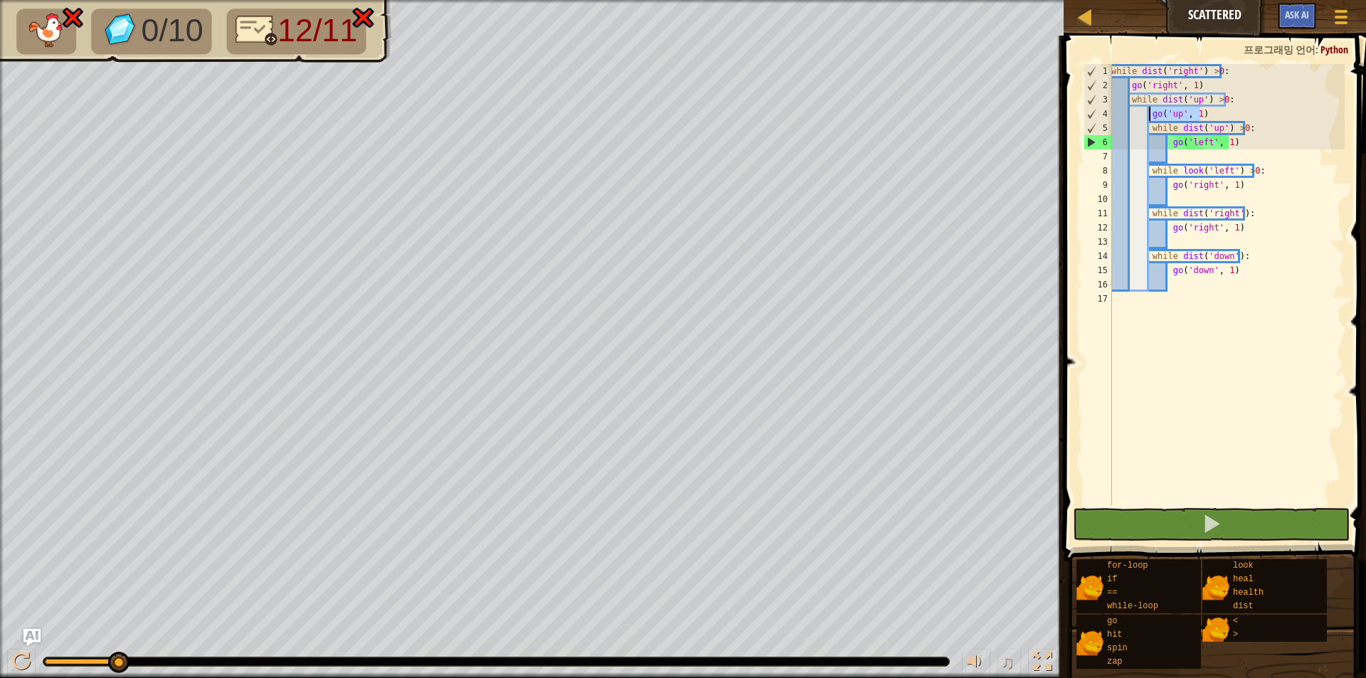
drag, startPoint x: 1200, startPoint y: 116, endPoint x: 1147, endPoint y: 117, distance: 52.7
click at [1147, 117] on div "while dist ( 'right' ) > 0 : go ( 'right' , 1 ) while dist ( 'up' ) > 0 : go ( …" at bounding box center [1226, 298] width 236 height 469
type textarea "go('up', 1)"
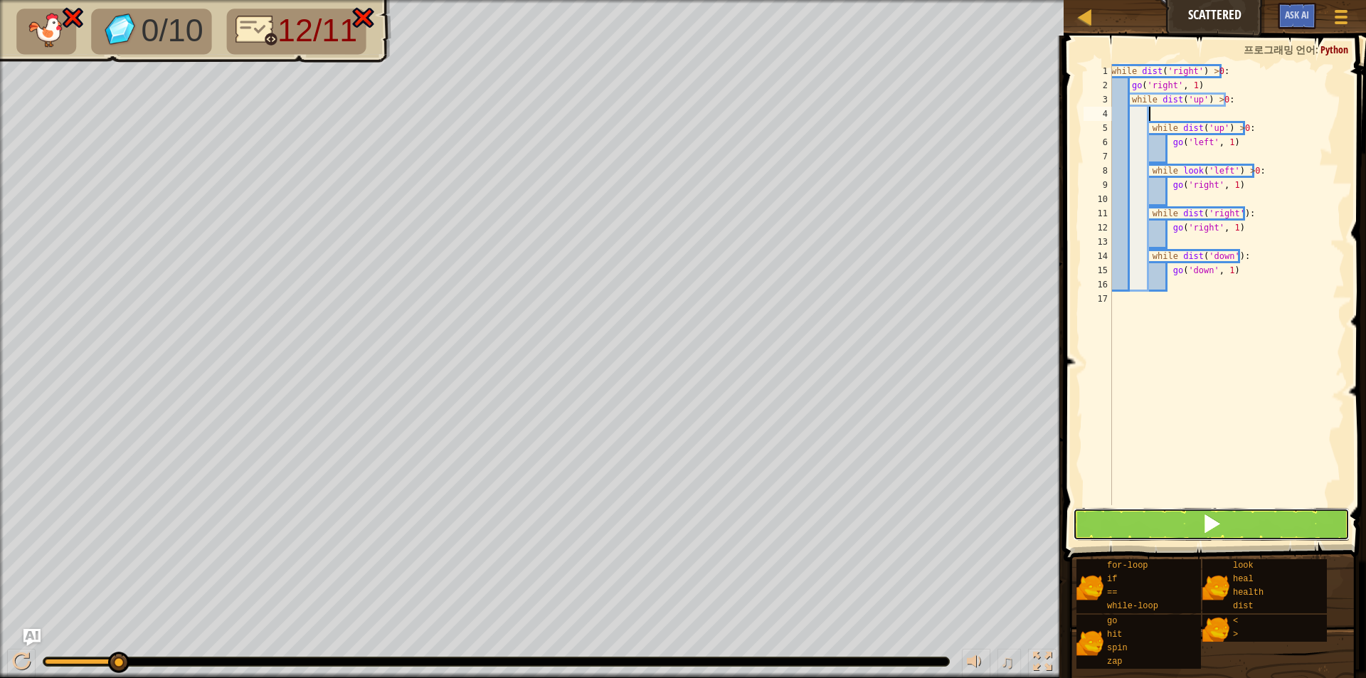
click at [1276, 525] on button at bounding box center [1211, 524] width 277 height 33
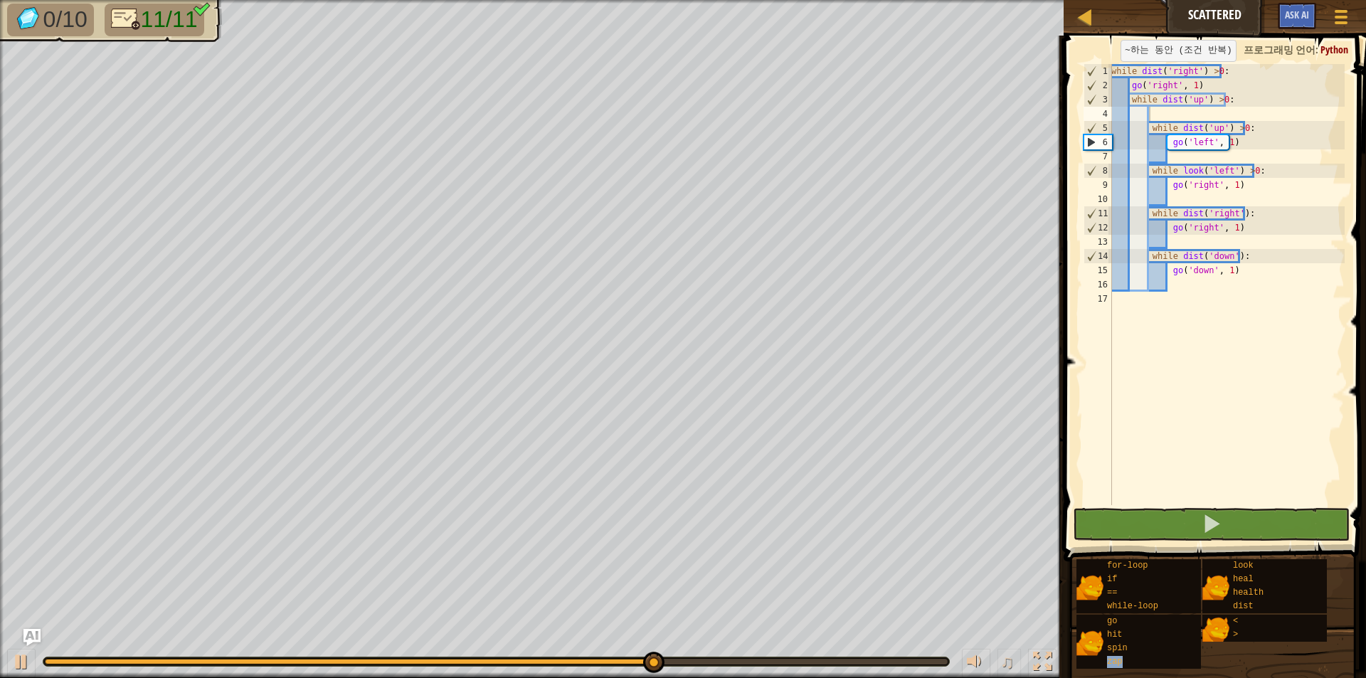
type textarea "while dist('right') >0:"
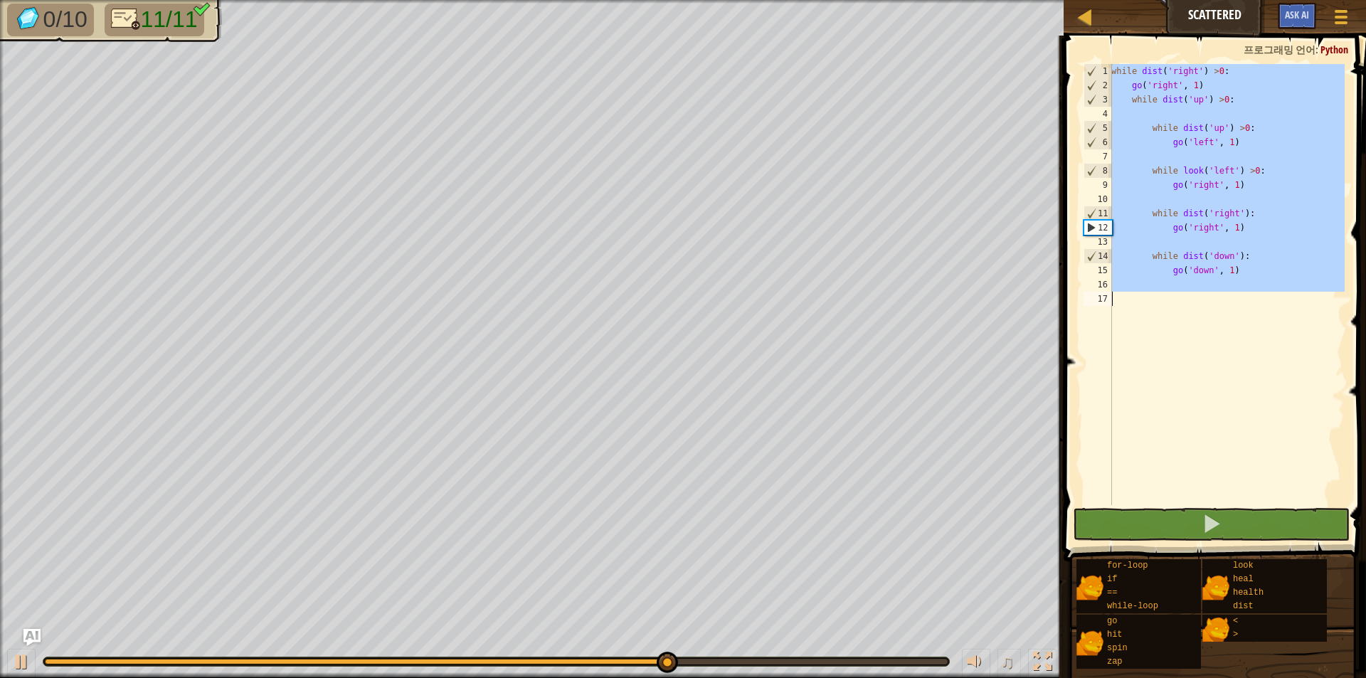
drag, startPoint x: 1112, startPoint y: 75, endPoint x: 1365, endPoint y: 706, distance: 678.9
click at [1365, 0] on html "맵 Scattered 게임 메뉴 Ask AI 1 הההההההההההההההההההההההההההההההההההההההההההההההההההה…" at bounding box center [683, 0] width 1366 height 0
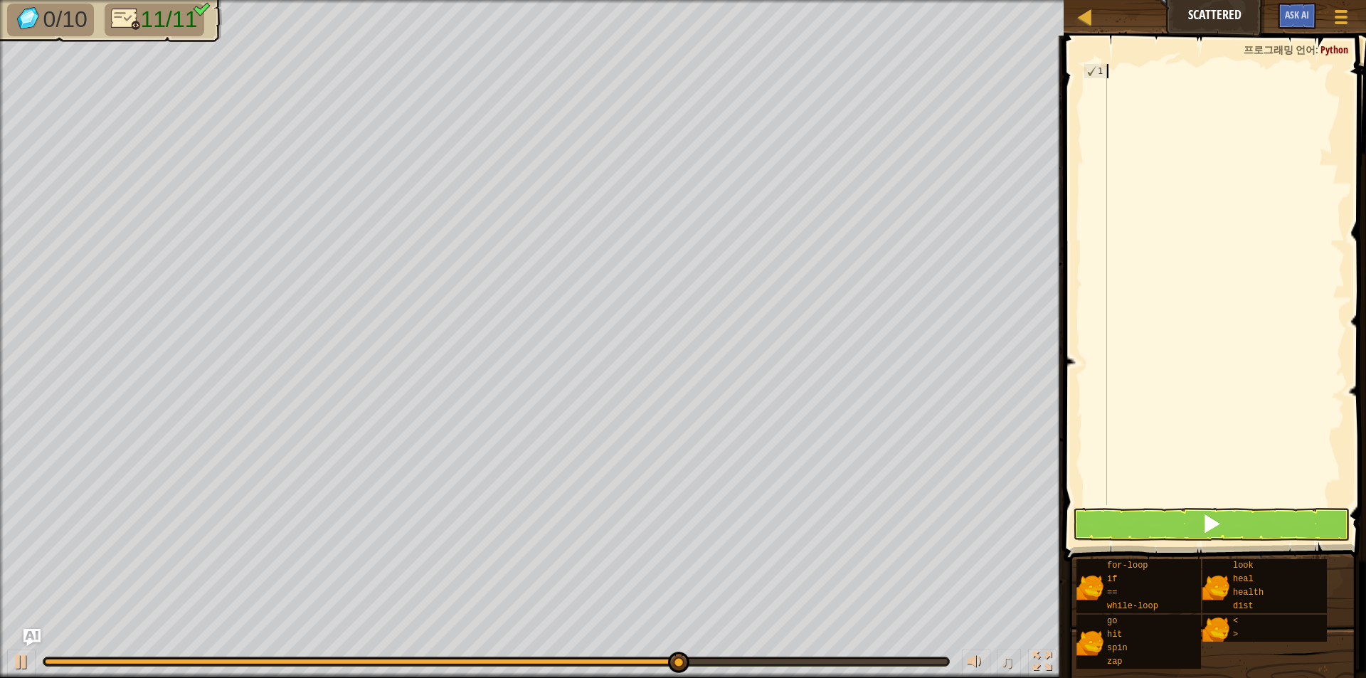
scroll to position [6, 0]
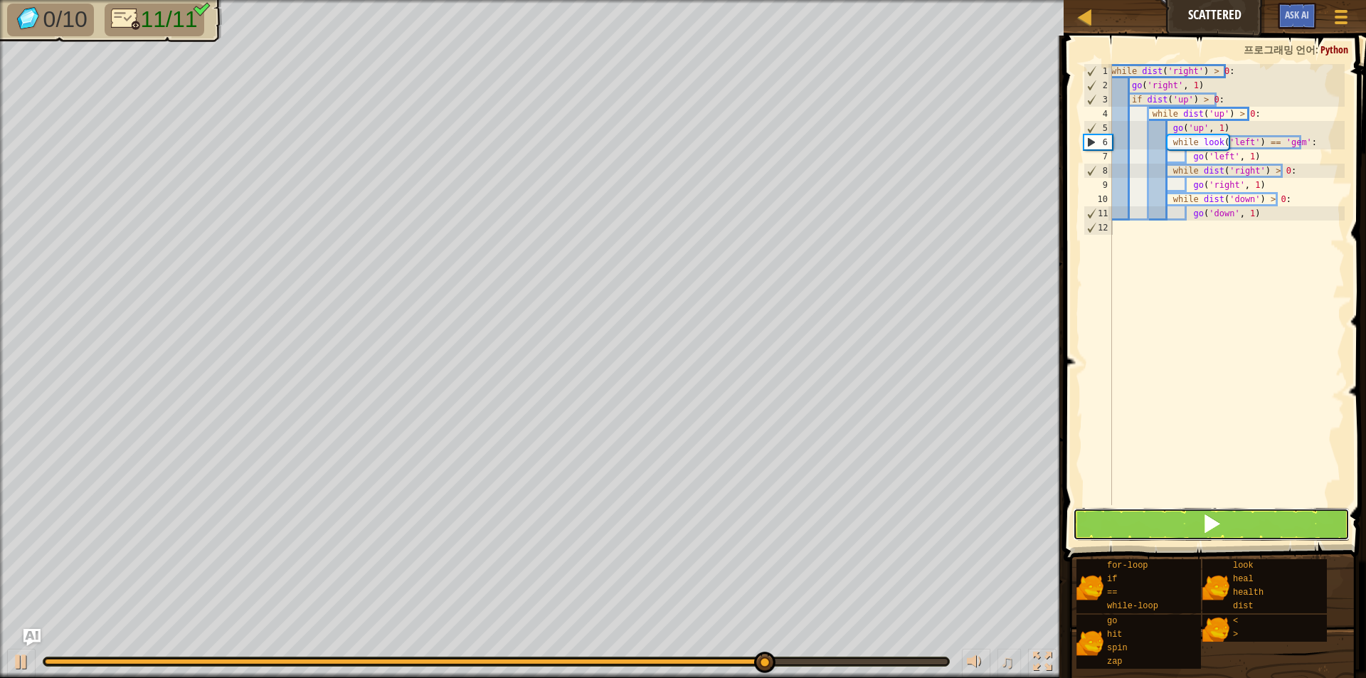
click at [1320, 514] on button at bounding box center [1211, 524] width 277 height 33
